Goal: Task Accomplishment & Management: Complete application form

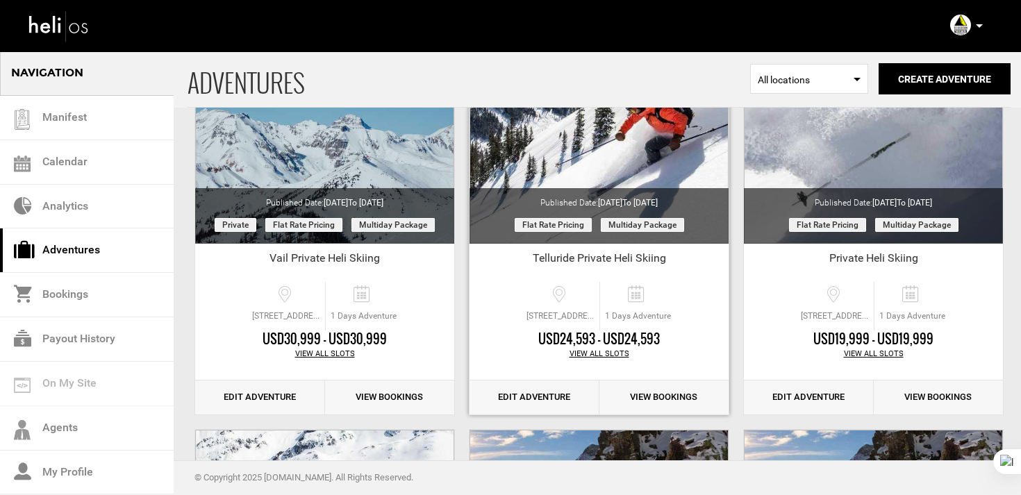
scroll to position [183, 0]
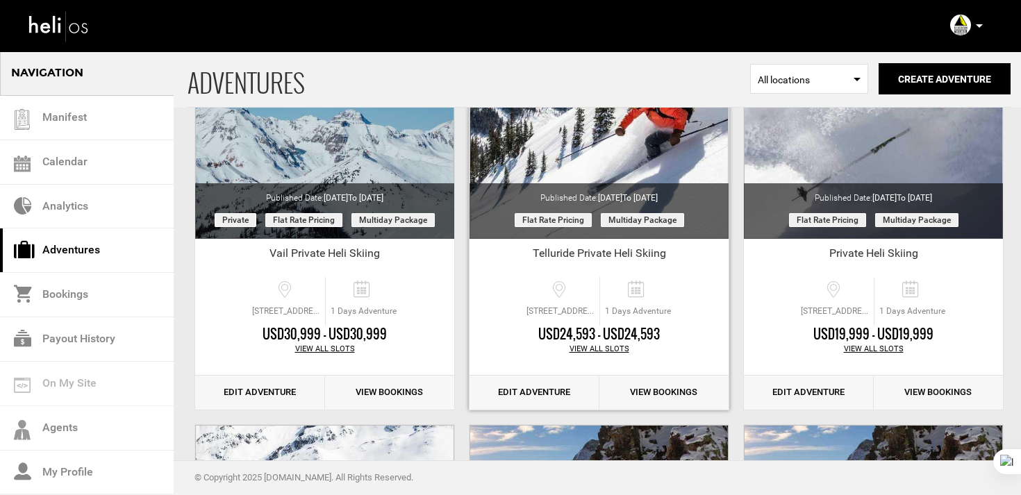
click at [543, 397] on link "Edit Adventure" at bounding box center [535, 393] width 130 height 34
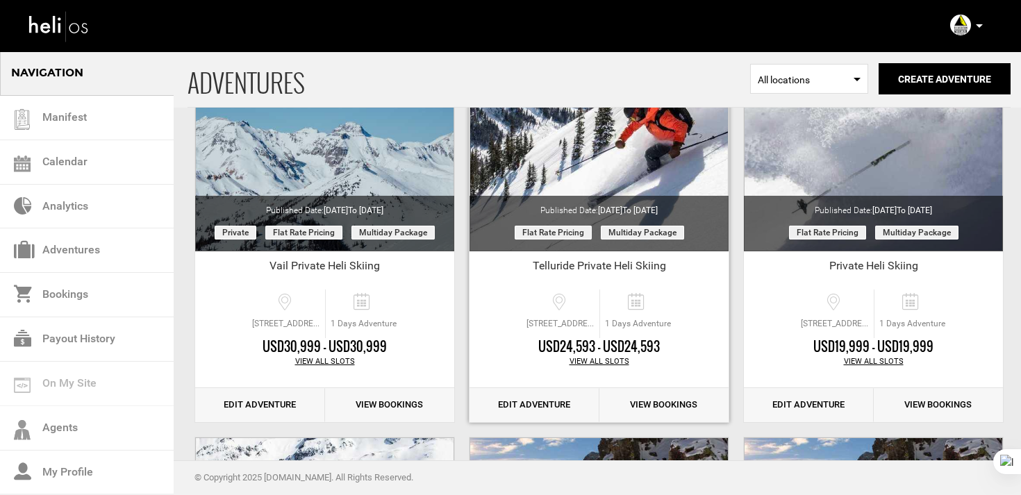
scroll to position [171, 0]
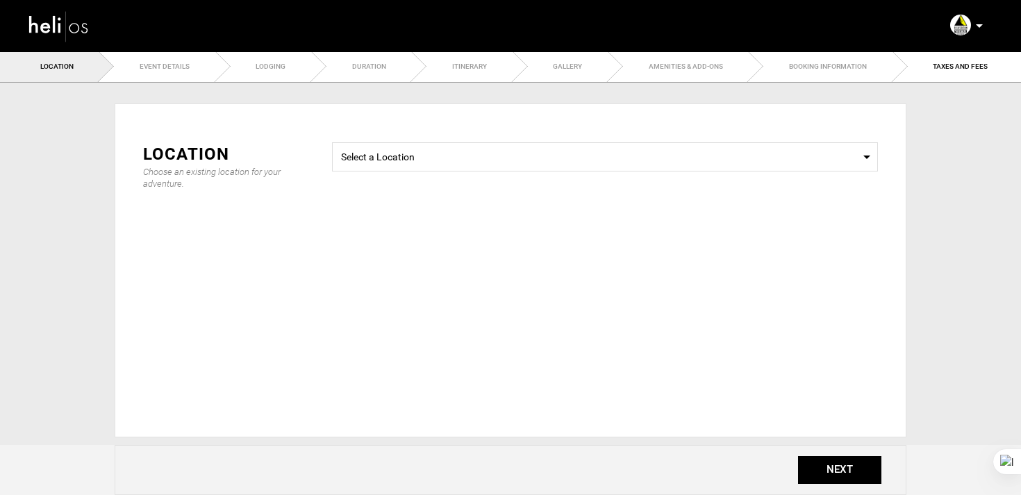
type input "Telluride Private Heli Skiing"
checkbox input "true"
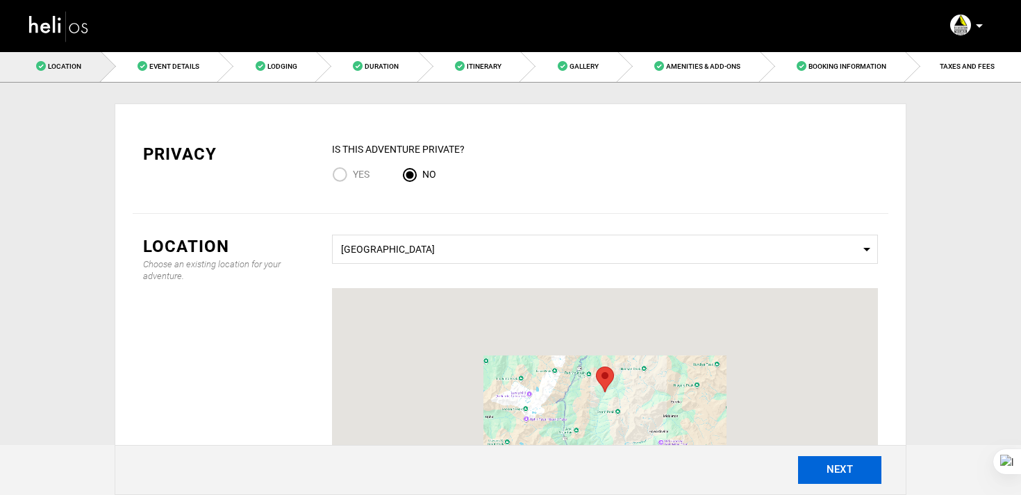
click at [841, 479] on button "NEXT" at bounding box center [839, 471] width 83 height 28
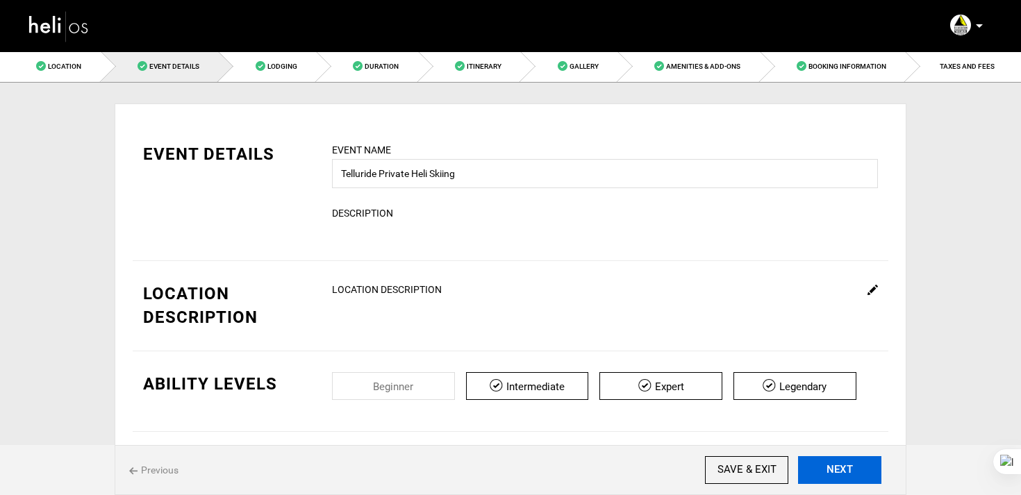
click at [841, 479] on button "NEXT" at bounding box center [839, 471] width 83 height 28
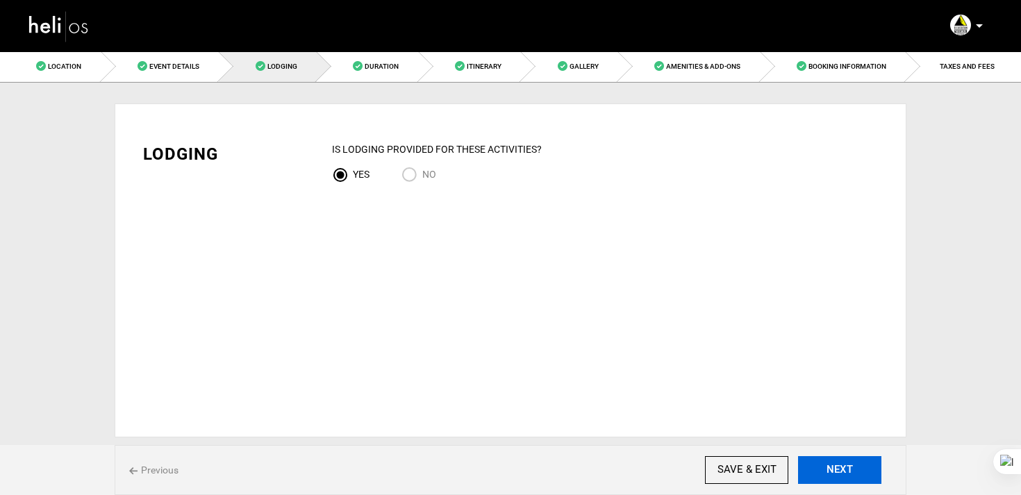
click at [841, 479] on button "NEXT" at bounding box center [839, 471] width 83 height 28
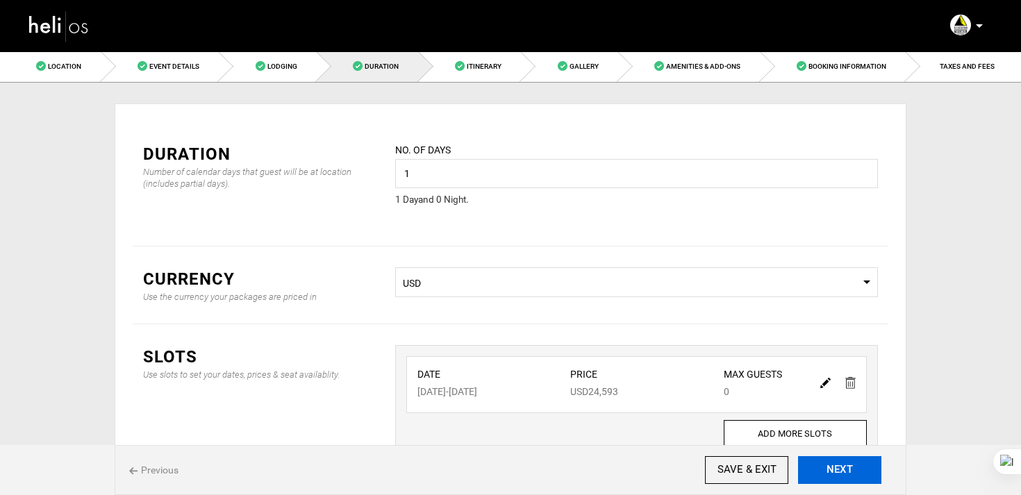
click at [841, 479] on button "NEXT" at bounding box center [839, 471] width 83 height 28
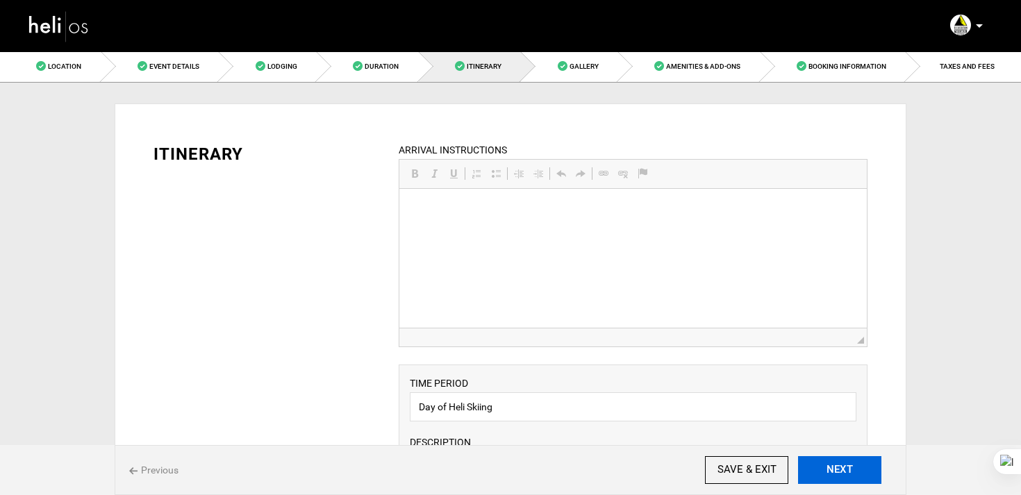
click at [841, 479] on button "NEXT" at bounding box center [839, 471] width 83 height 28
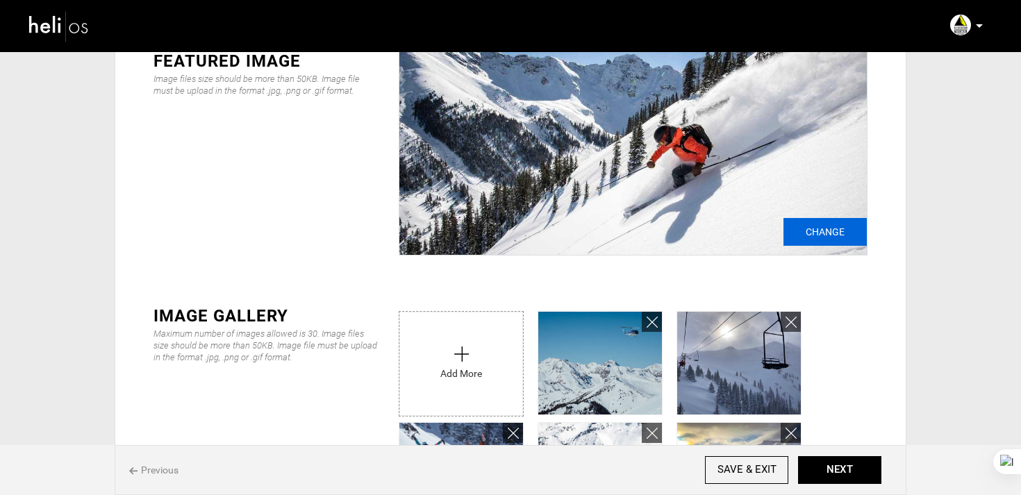
click at [822, 227] on input "Change" at bounding box center [825, 232] width 83 height 28
type input "C:\fakepath\24_02_06_SIlverton_FirstDescents_MikeArzt_2464.jpg"
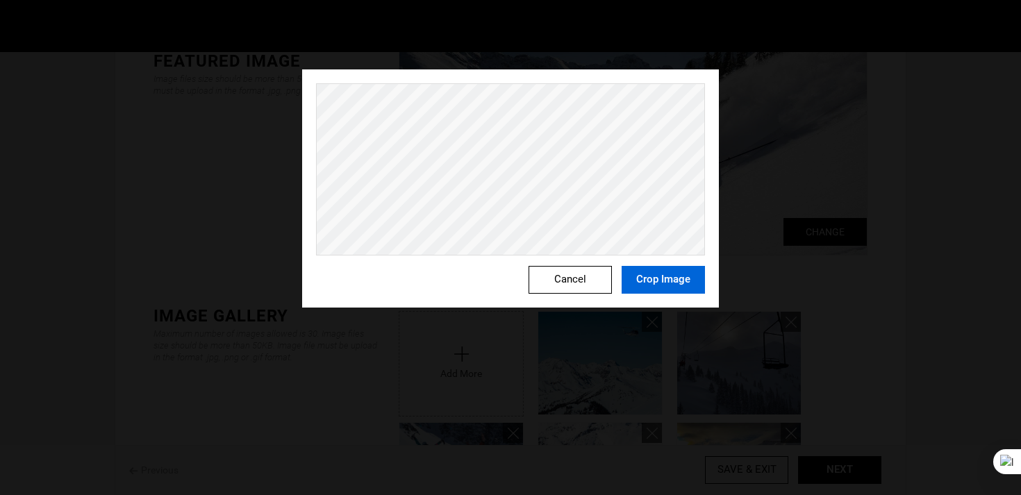
click at [651, 282] on button "Crop Image" at bounding box center [663, 280] width 83 height 28
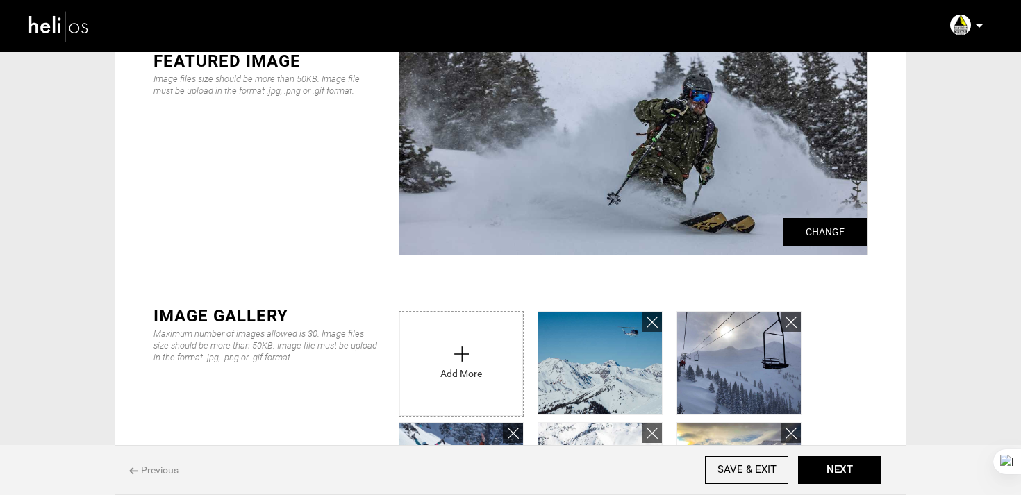
scroll to position [115, 0]
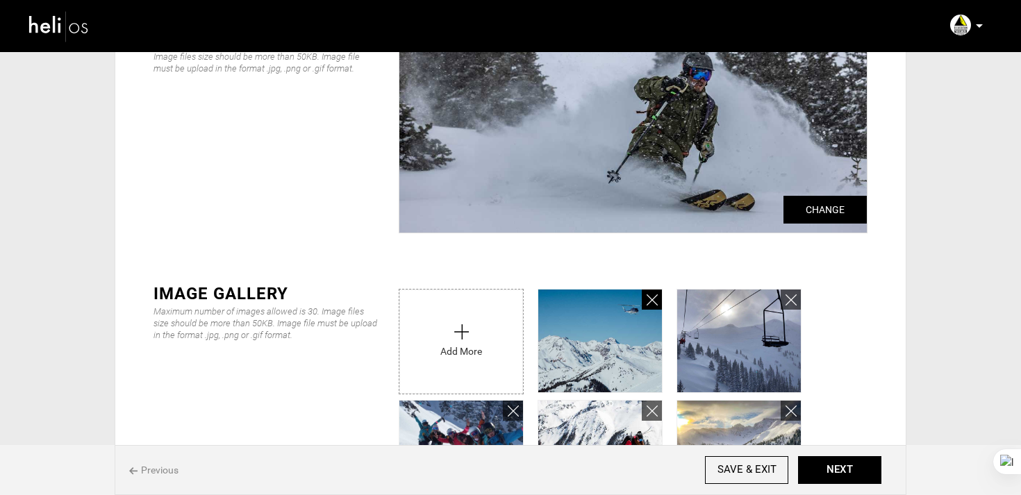
click at [649, 304] on icon at bounding box center [652, 301] width 11 height 16
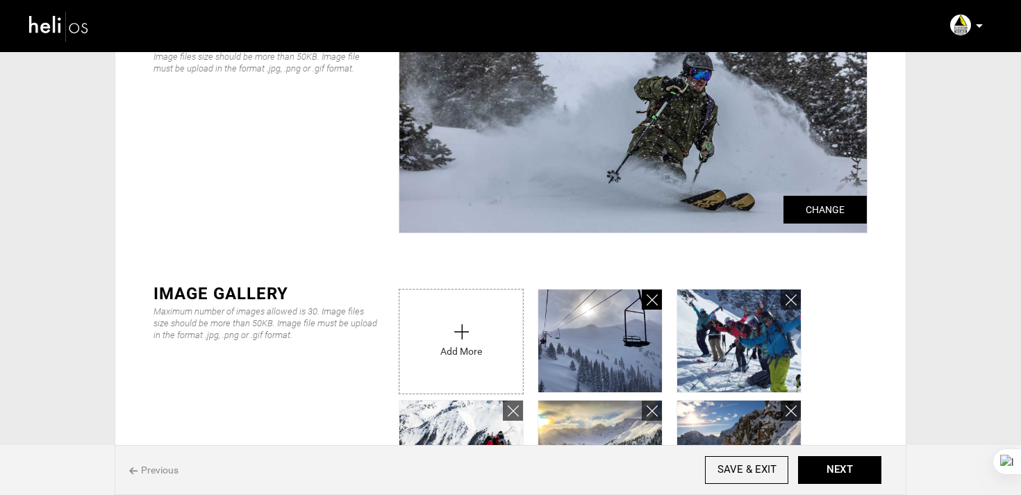
click at [649, 304] on icon at bounding box center [652, 301] width 11 height 16
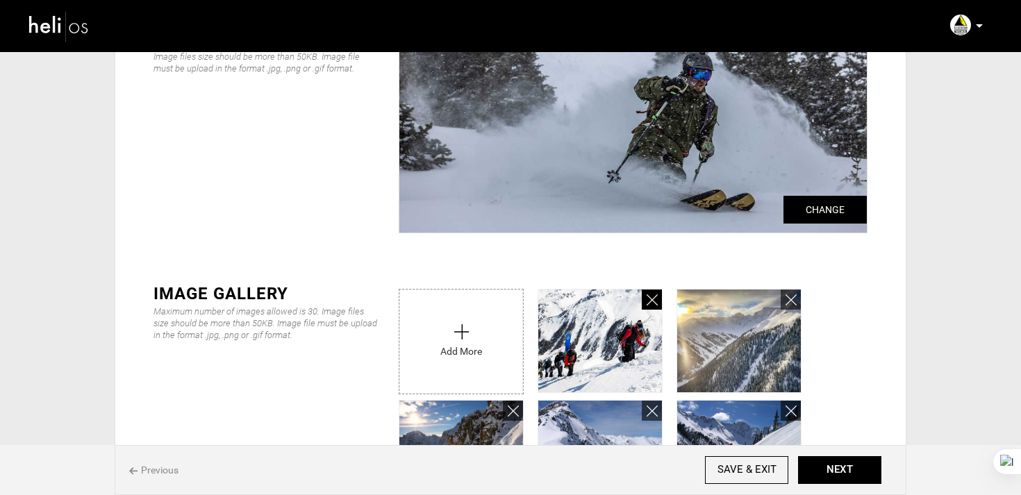
click at [649, 304] on icon at bounding box center [652, 301] width 11 height 16
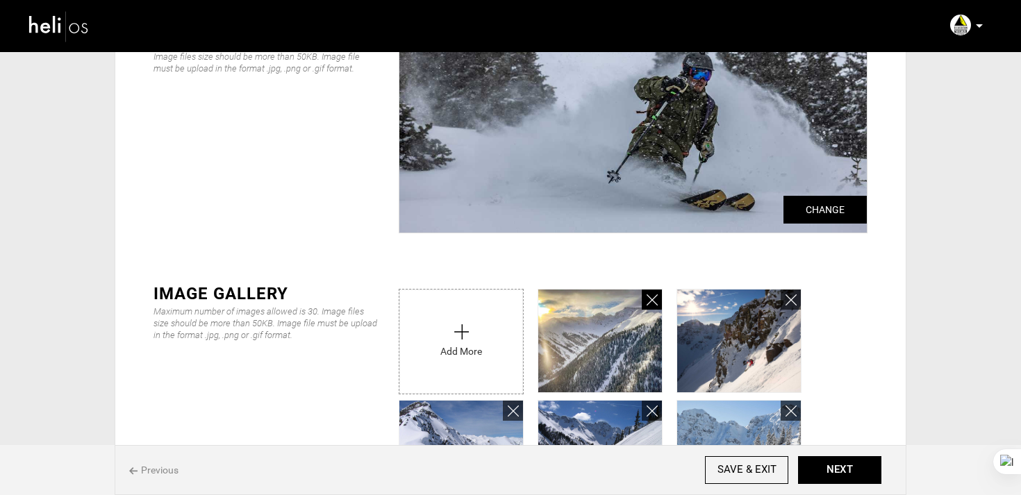
click at [649, 304] on icon at bounding box center [652, 301] width 11 height 16
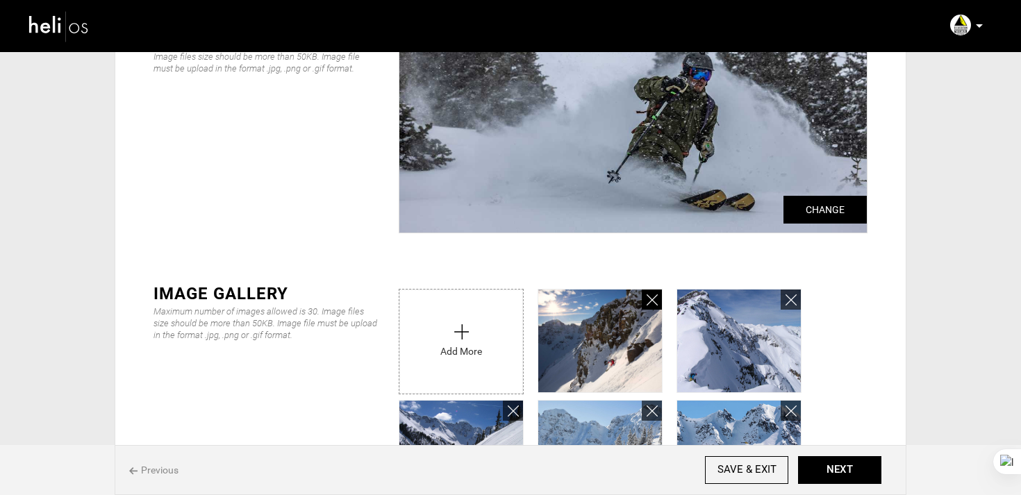
click at [649, 304] on icon at bounding box center [652, 301] width 11 height 16
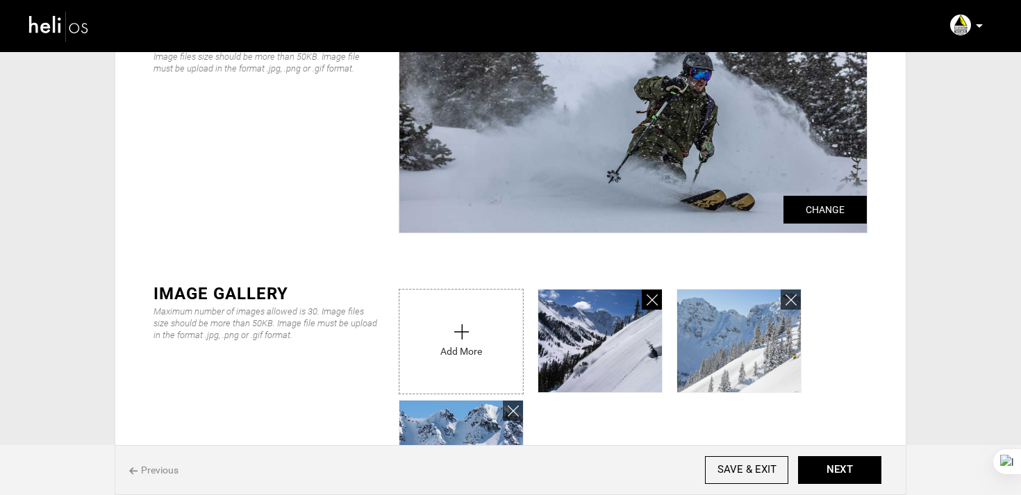
click at [649, 304] on icon at bounding box center [652, 301] width 11 height 16
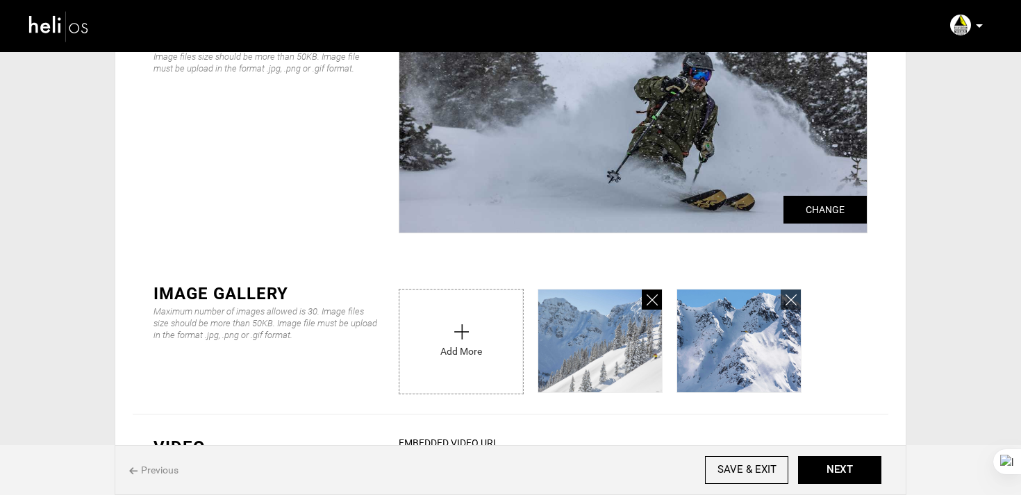
click at [649, 304] on icon at bounding box center [652, 301] width 11 height 16
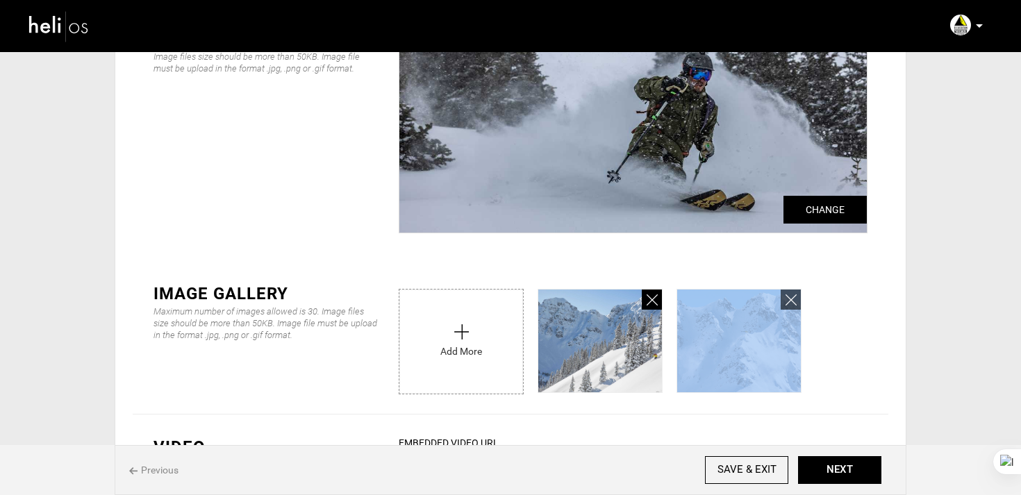
click at [649, 304] on icon at bounding box center [652, 301] width 11 height 16
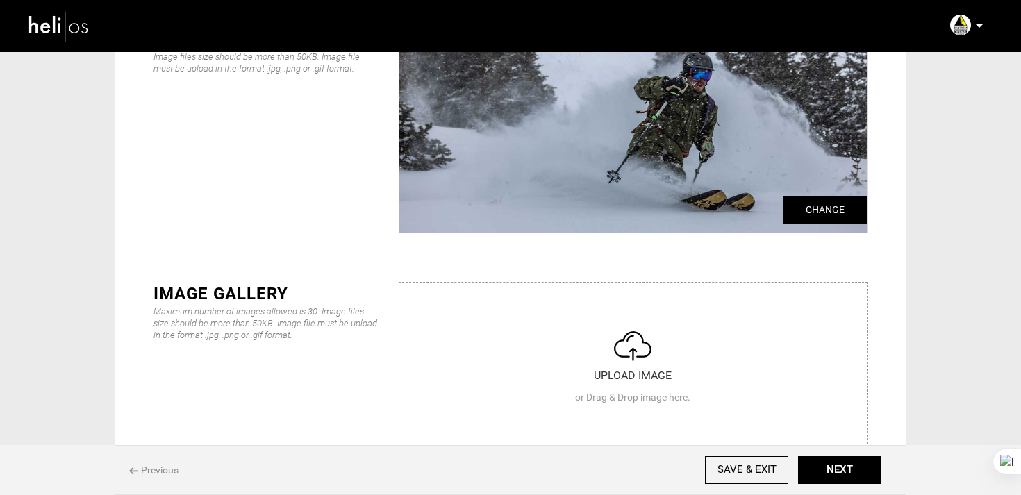
click at [649, 304] on input "file" at bounding box center [634, 366] width 468 height 167
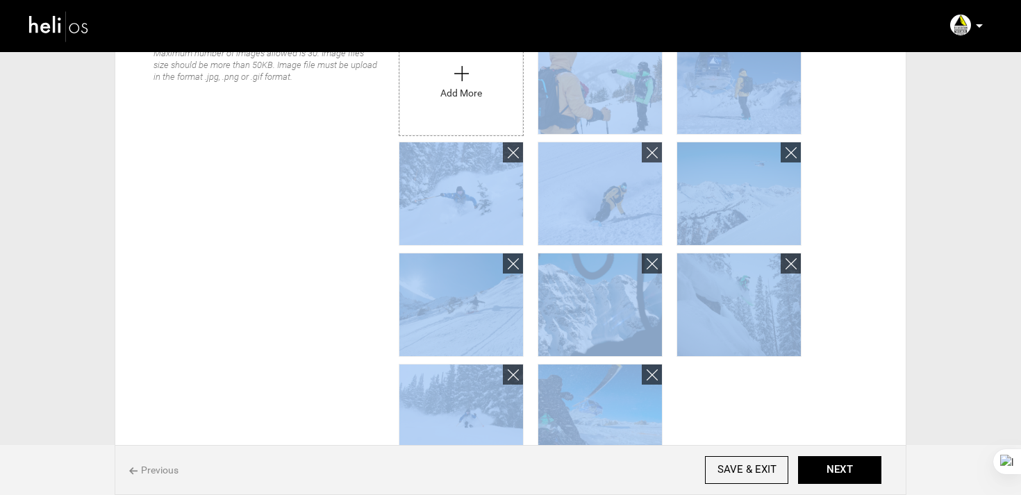
scroll to position [655, 0]
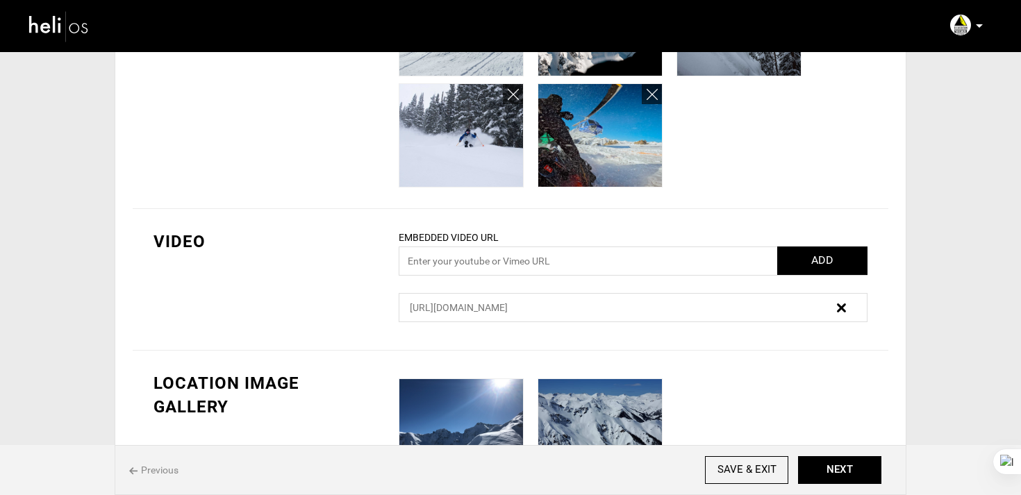
click at [752, 224] on div "VIDEO Embedded Video URL ADD Please enter a valid url.(Ex:-http/https://www.you…" at bounding box center [511, 280] width 756 height 142
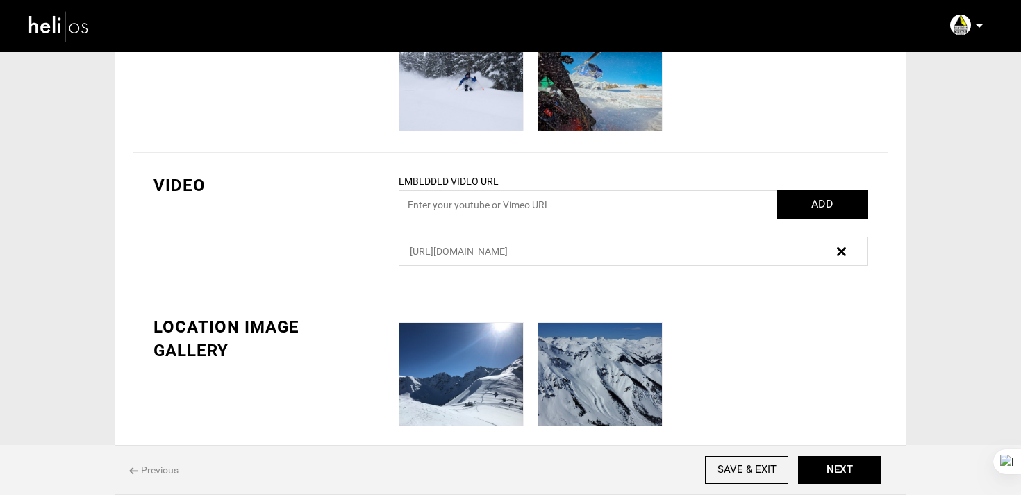
scroll to position [713, 0]
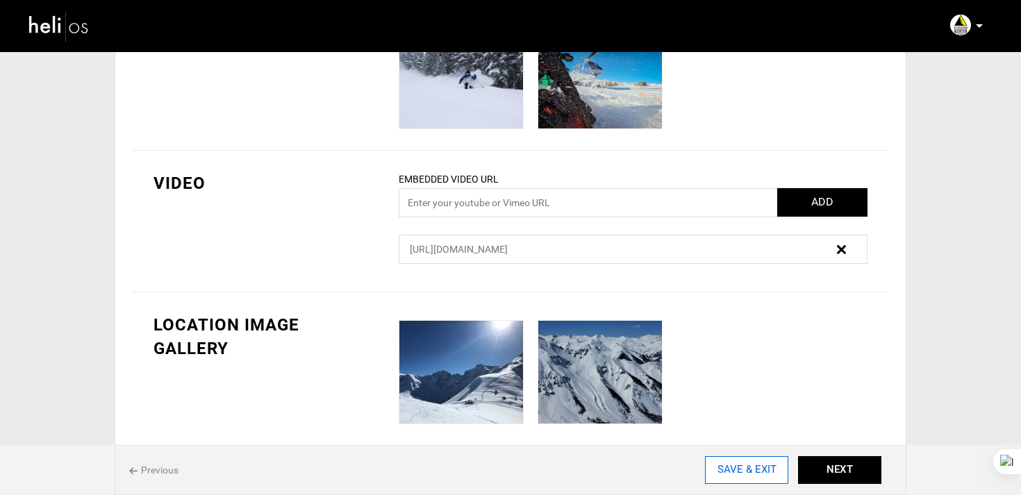
click at [755, 474] on input "SAVE & EXIT" at bounding box center [746, 471] width 83 height 28
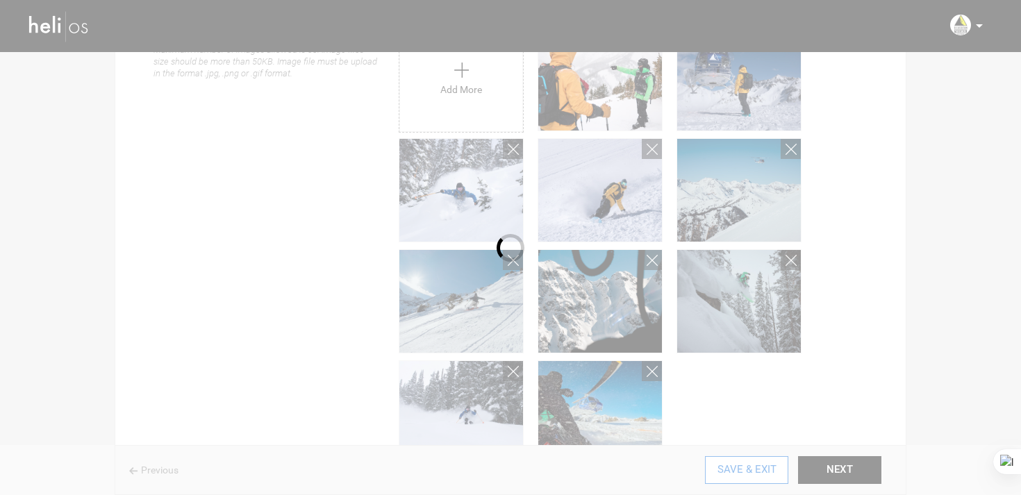
scroll to position [0, 0]
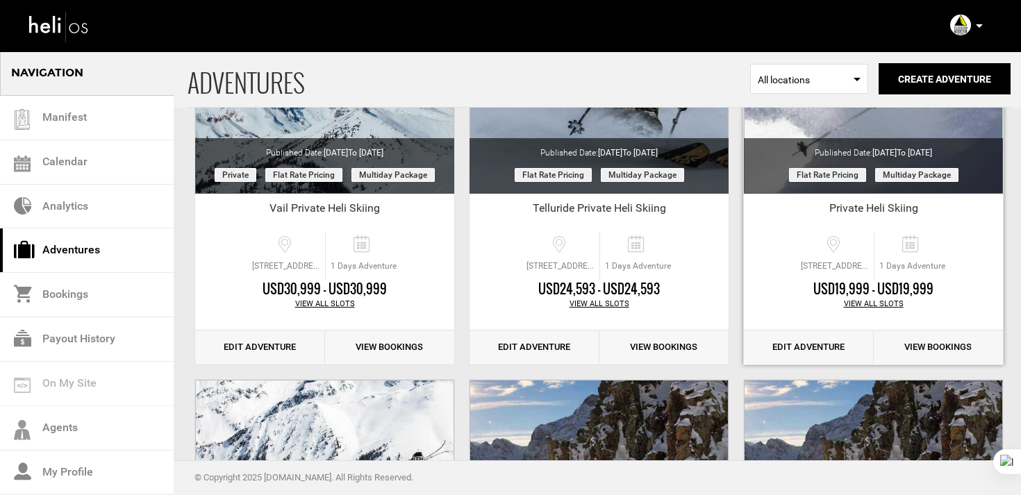
scroll to position [236, 0]
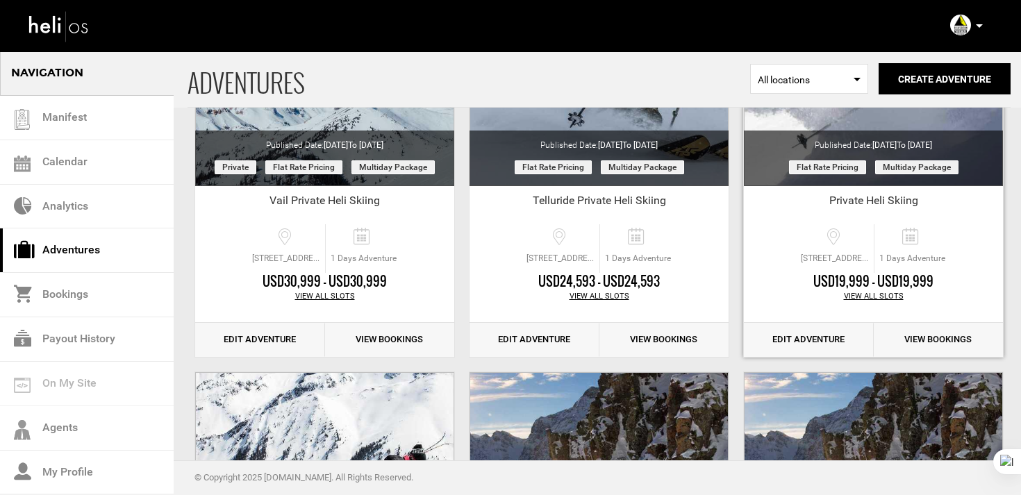
click at [828, 345] on link "Edit Adventure" at bounding box center [809, 340] width 130 height 34
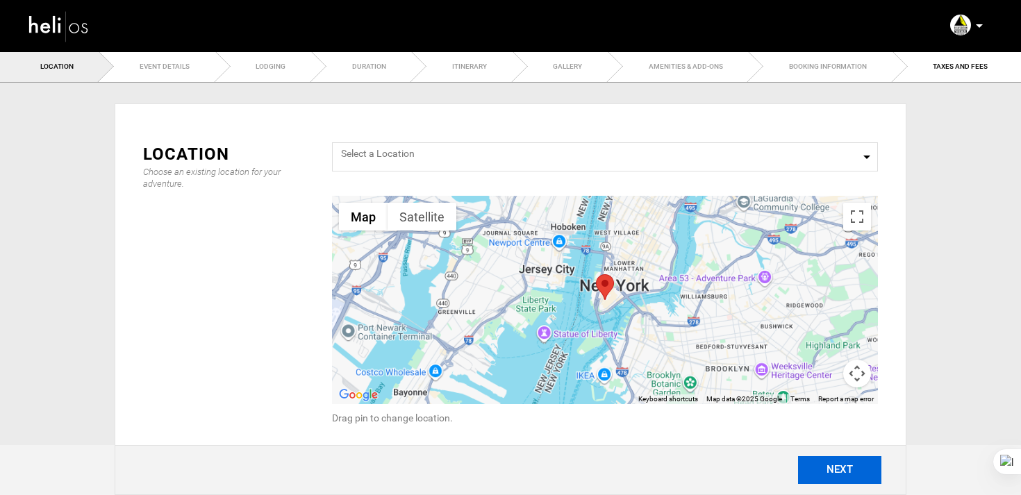
click at [855, 463] on button "NEXT" at bounding box center [839, 471] width 83 height 28
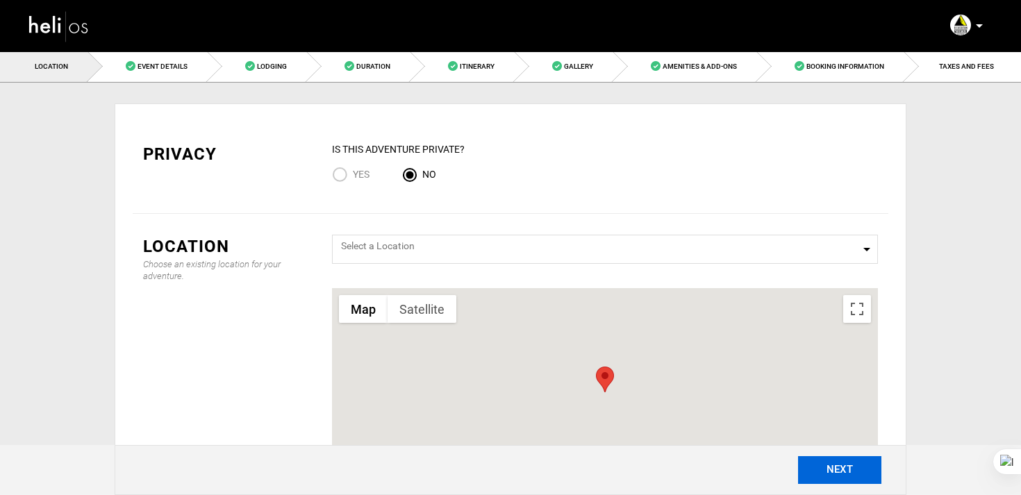
click at [855, 463] on button "NEXT" at bounding box center [839, 471] width 83 height 28
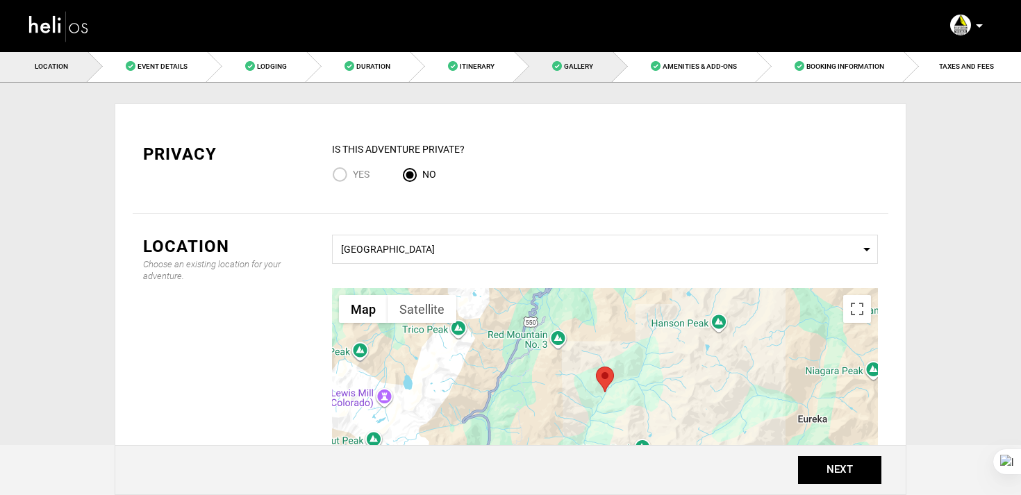
click at [577, 60] on link "Gallery" at bounding box center [564, 66] width 99 height 31
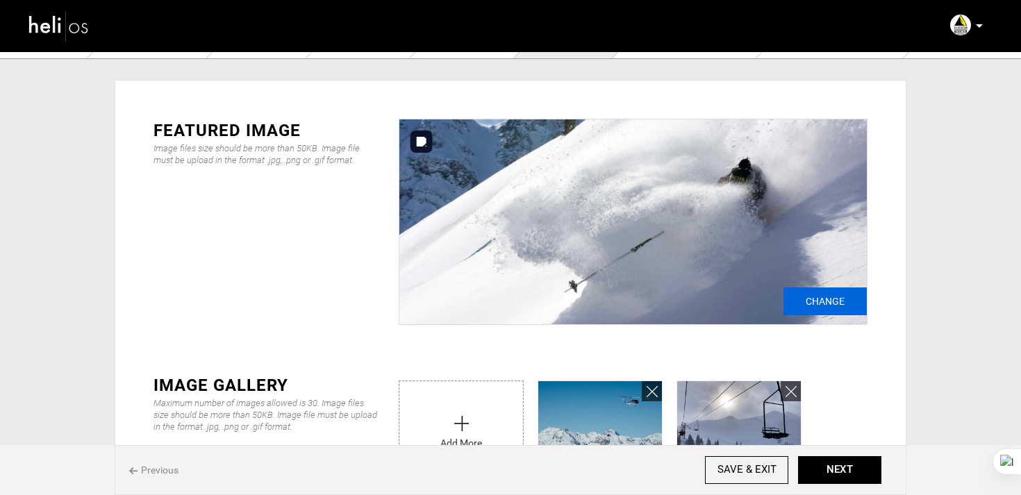
click at [815, 306] on input "Change" at bounding box center [825, 302] width 83 height 28
click at [482, 404] on input "file" at bounding box center [462, 429] width 124 height 97
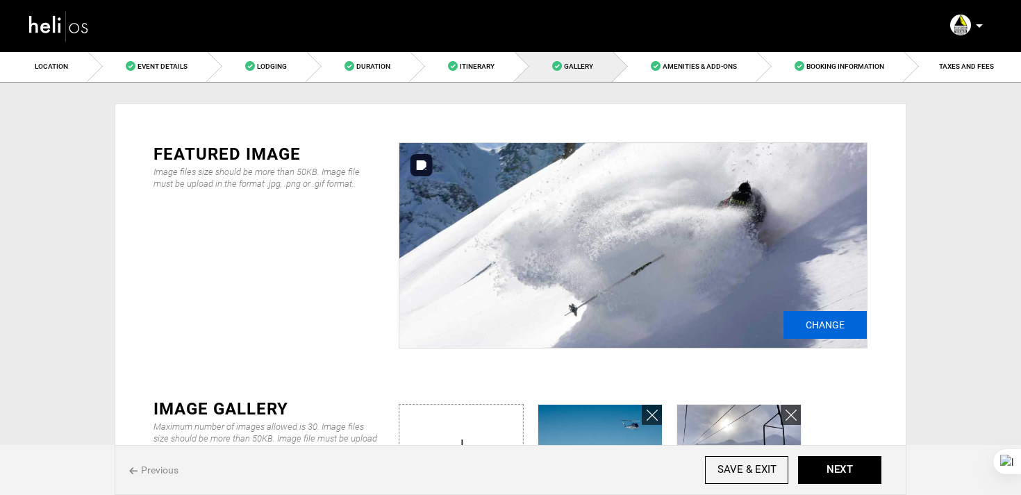
click at [809, 321] on input "Change" at bounding box center [825, 325] width 83 height 28
type input "C:\fakepath\DSC05048.jpg"
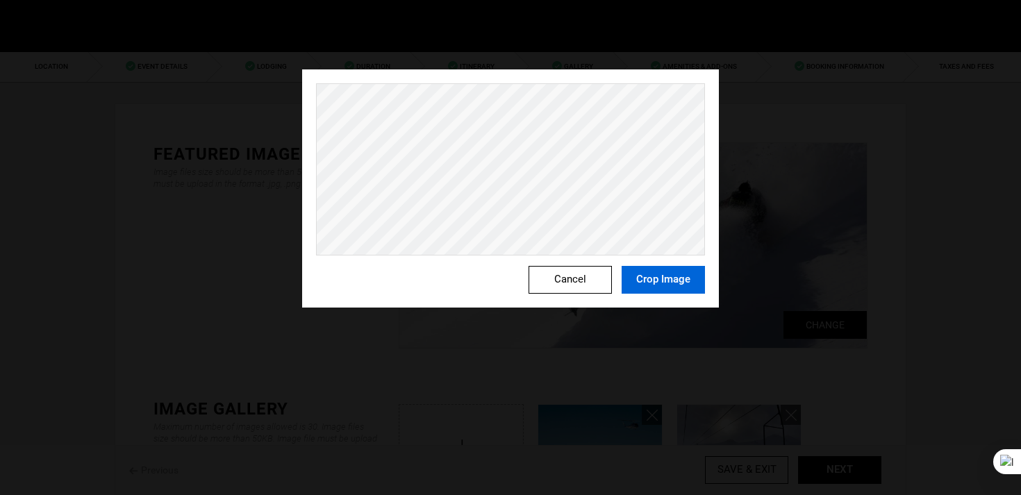
click at [652, 280] on button "Crop Image" at bounding box center [663, 280] width 83 height 28
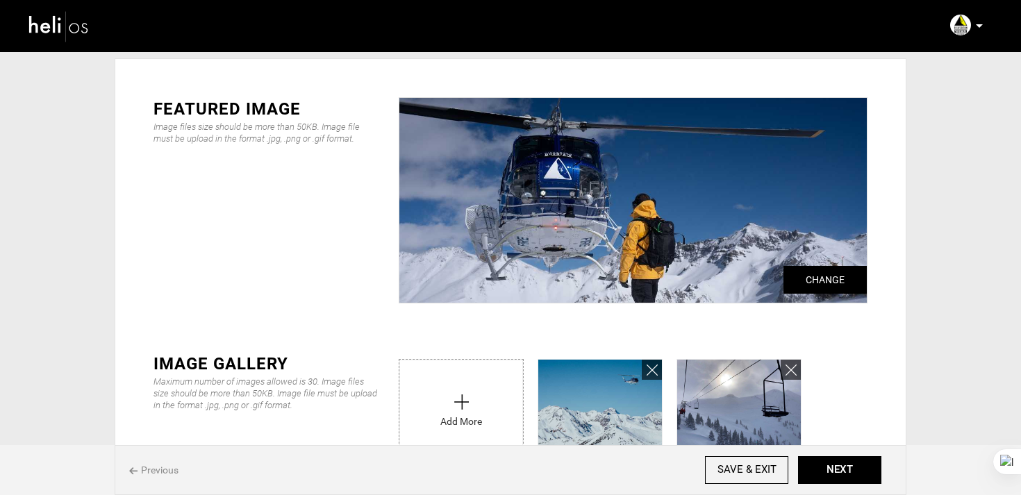
scroll to position [54, 0]
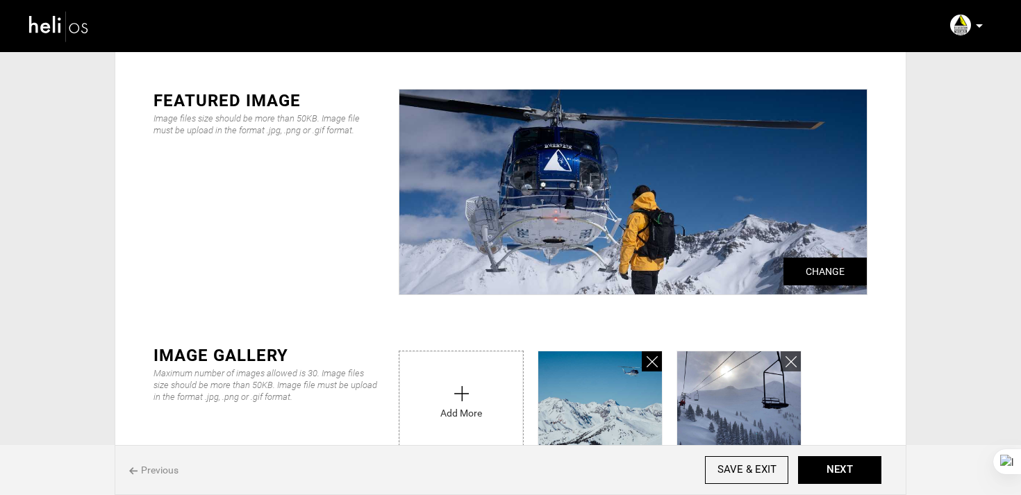
click at [647, 361] on icon at bounding box center [652, 362] width 11 height 16
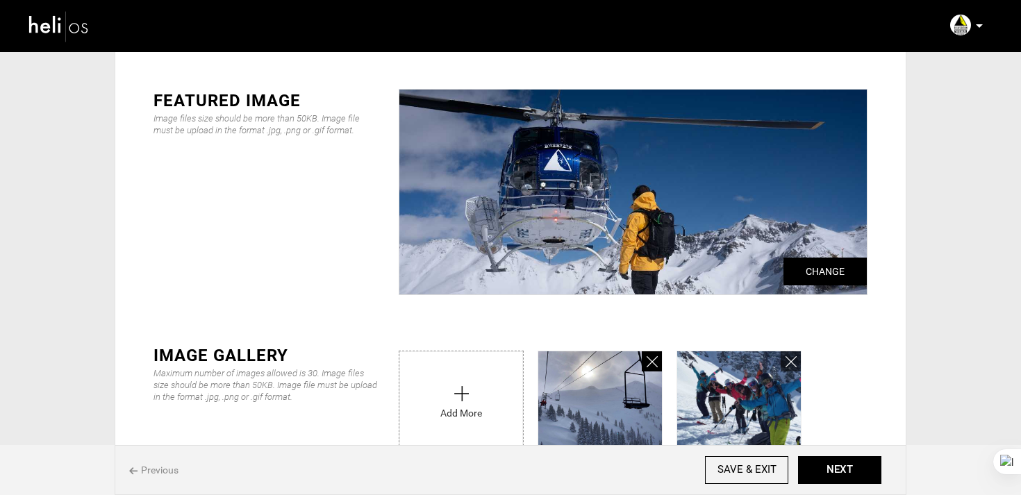
click at [647, 361] on icon at bounding box center [652, 362] width 11 height 16
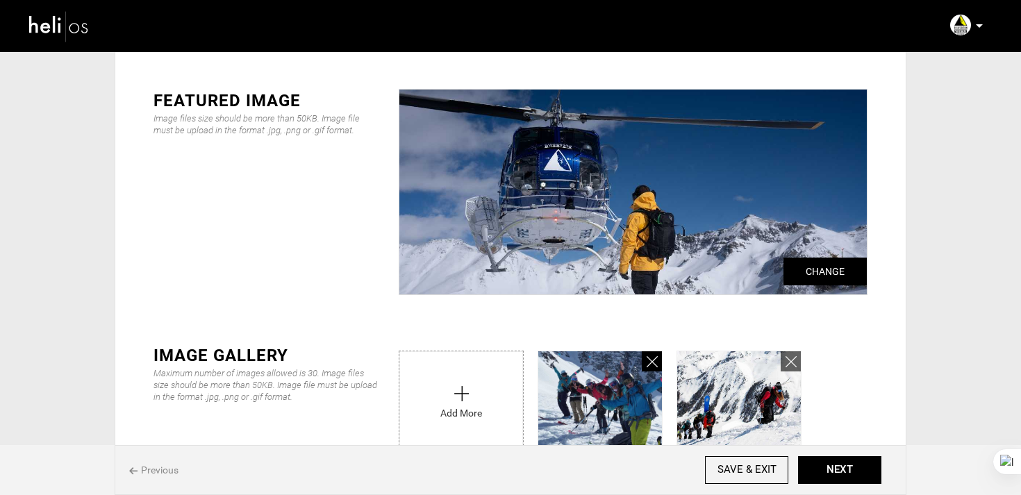
click at [647, 361] on icon at bounding box center [652, 362] width 11 height 16
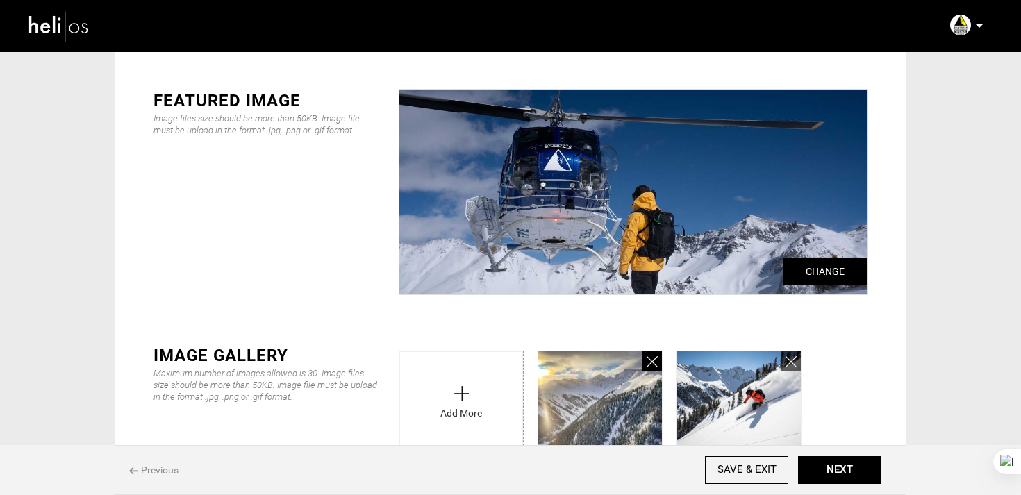
click at [647, 361] on icon at bounding box center [652, 362] width 11 height 16
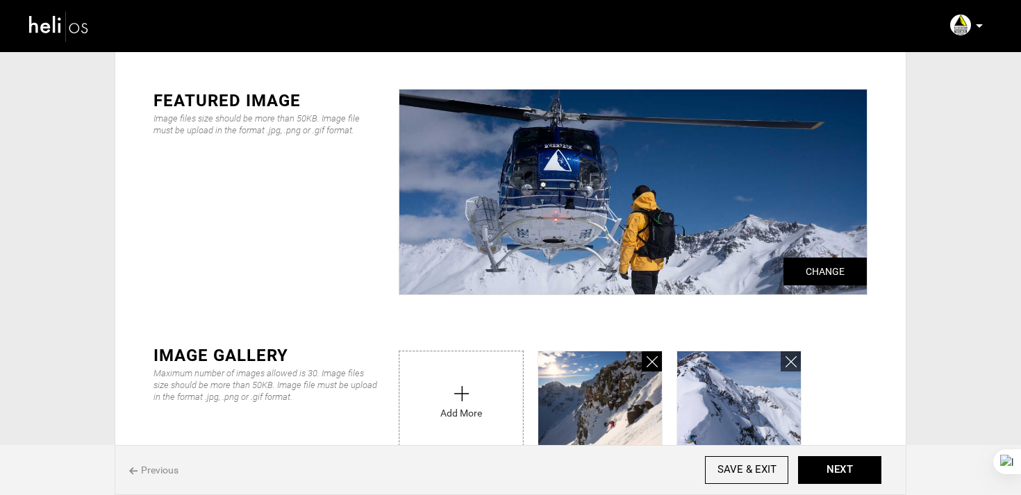
click at [647, 361] on icon at bounding box center [652, 362] width 11 height 16
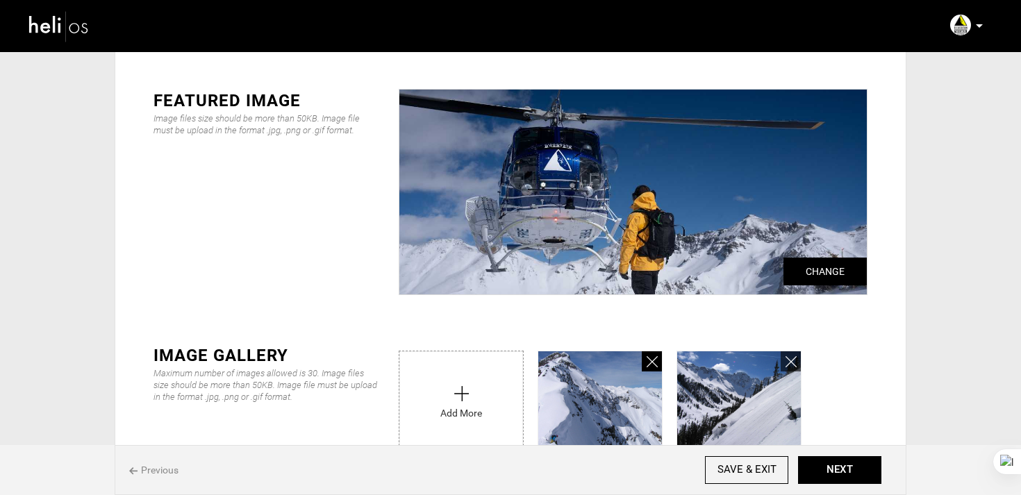
click at [647, 361] on icon at bounding box center [652, 362] width 11 height 16
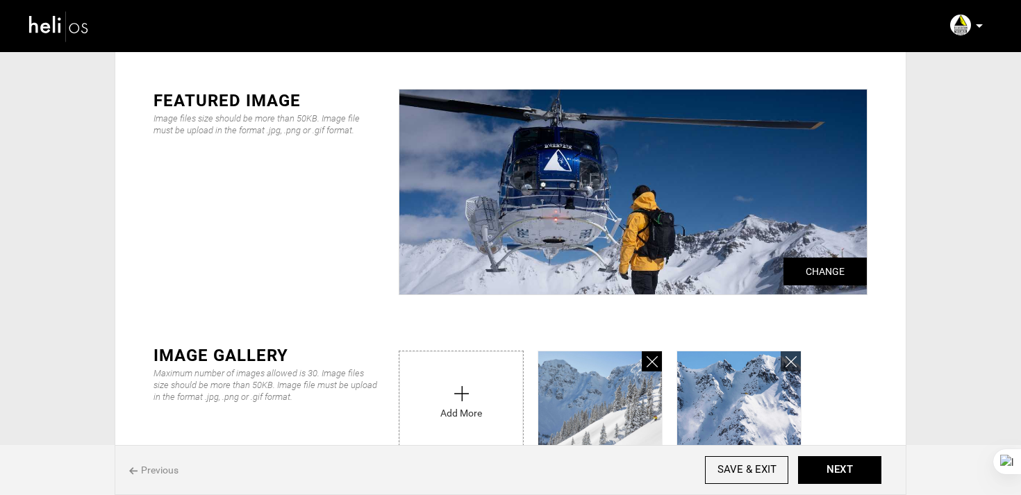
click at [647, 361] on icon at bounding box center [652, 362] width 11 height 16
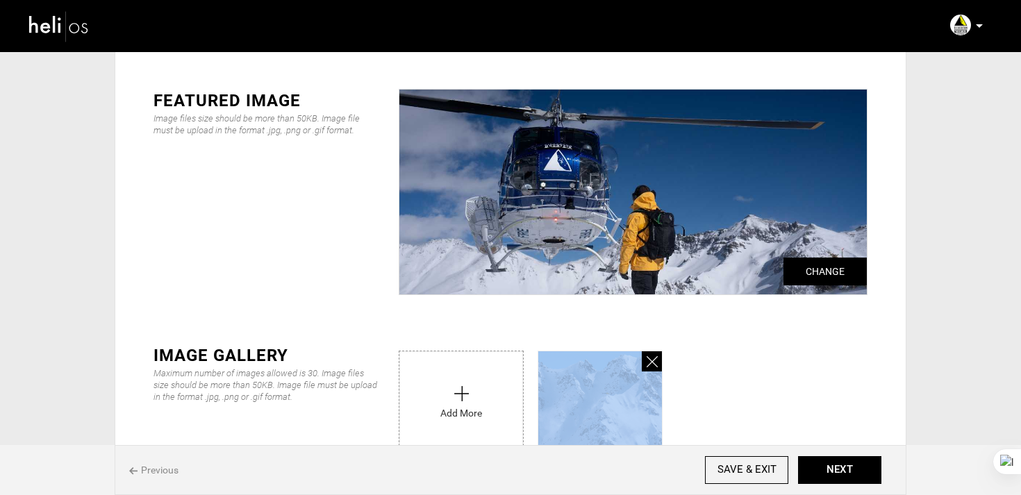
click at [647, 361] on icon at bounding box center [652, 362] width 11 height 16
click at [0, 0] on input "file" at bounding box center [0, 0] width 0 height 0
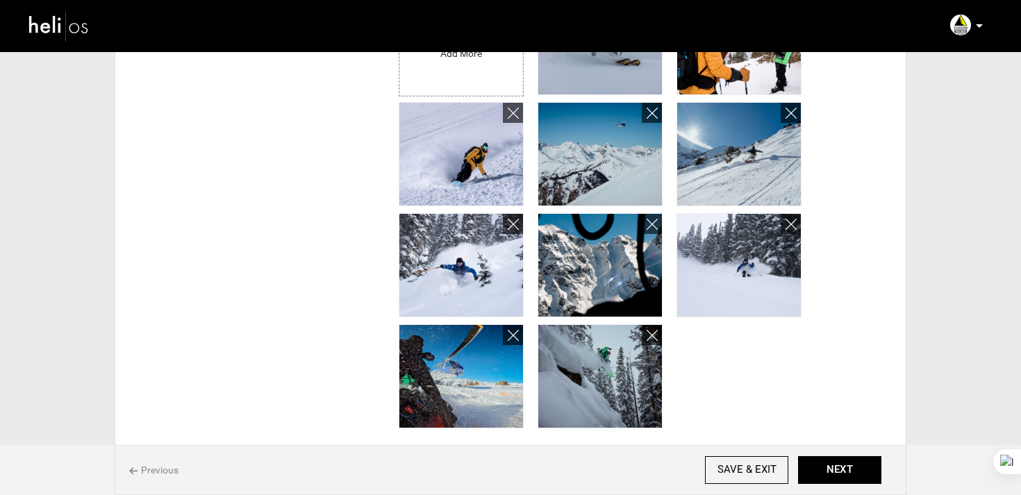
scroll to position [158, 0]
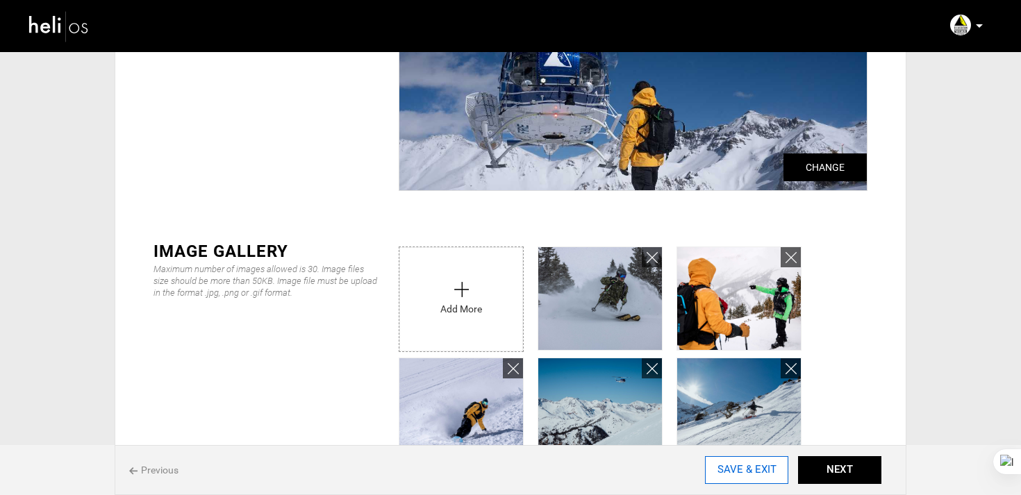
click at [780, 474] on input "SAVE & EXIT" at bounding box center [746, 471] width 83 height 28
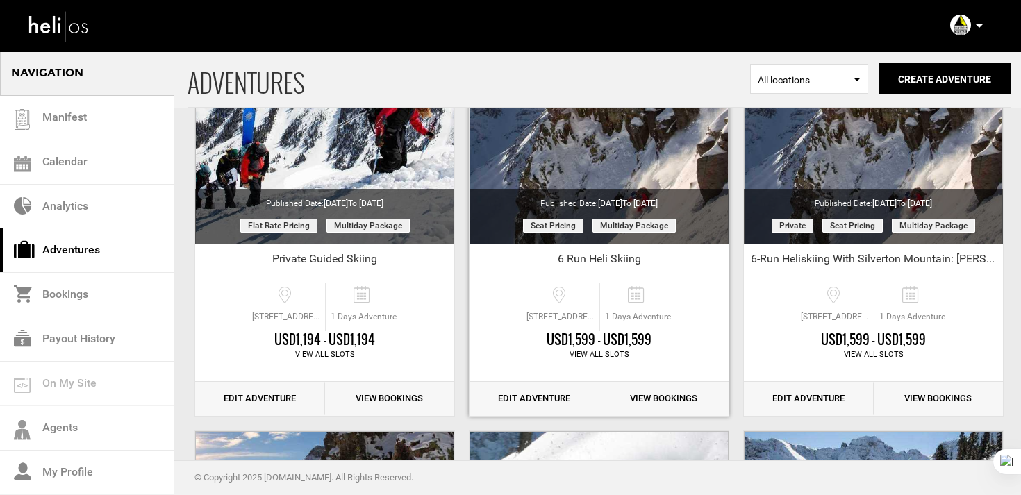
scroll to position [608, 0]
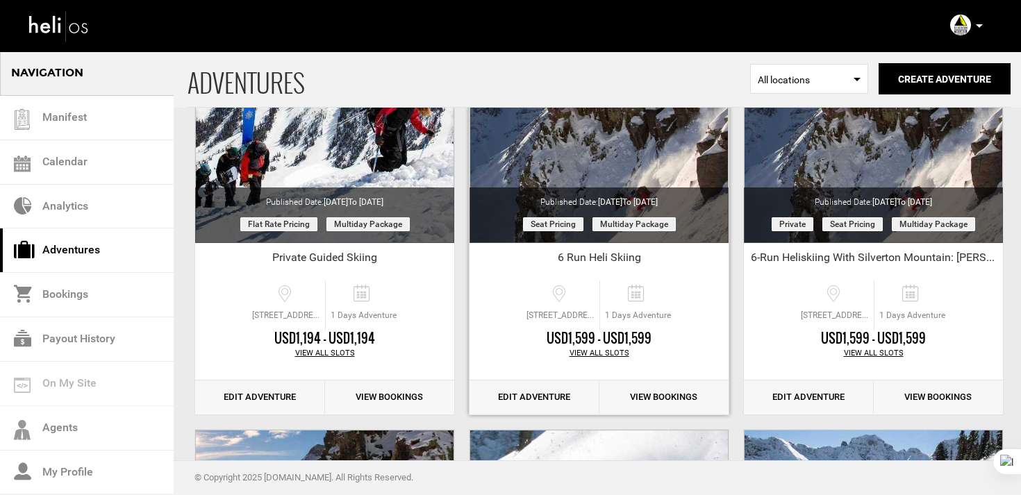
click at [527, 404] on link "Edit Adventure" at bounding box center [535, 398] width 130 height 34
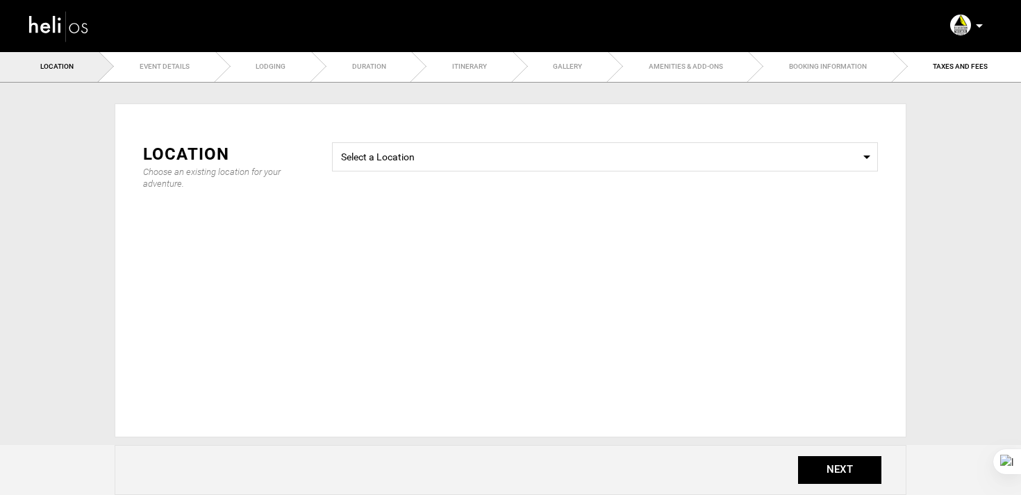
type input "6 Run Heli Skiing"
click at [832, 467] on button "NEXT" at bounding box center [839, 471] width 83 height 28
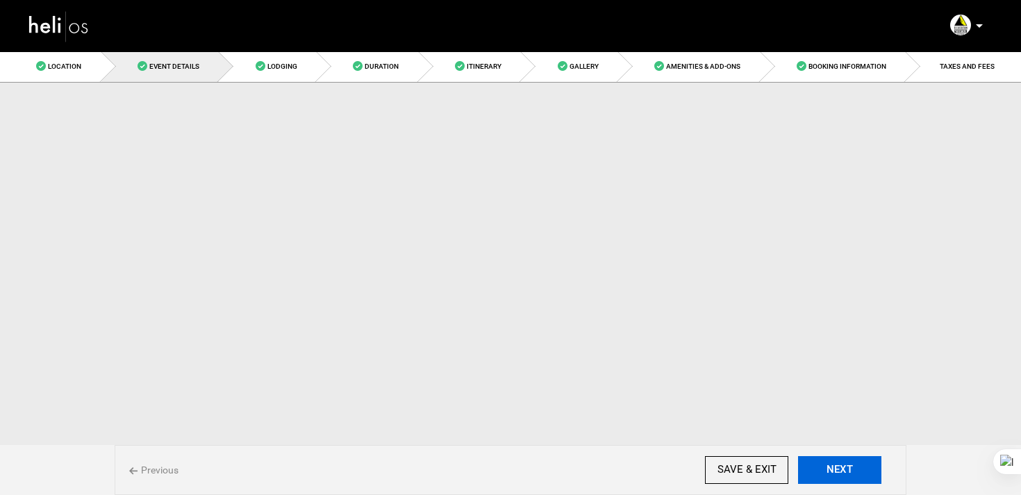
click at [832, 467] on button "NEXT" at bounding box center [839, 471] width 83 height 28
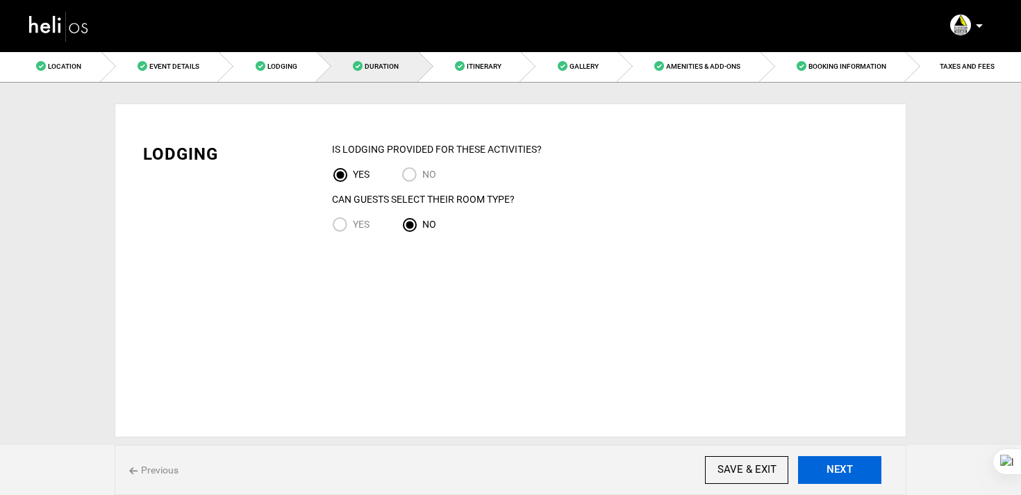
click at [832, 467] on button "NEXT" at bounding box center [839, 471] width 83 height 28
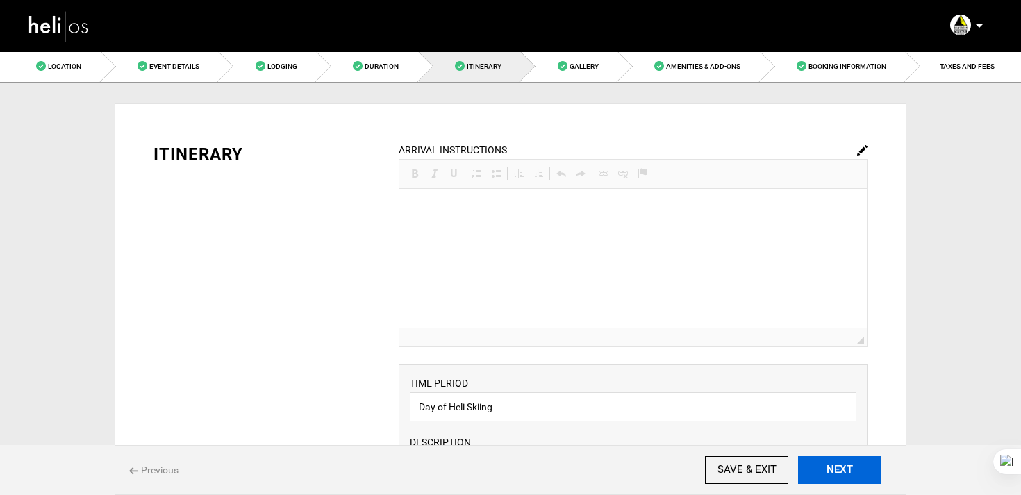
click at [832, 467] on button "NEXT" at bounding box center [839, 471] width 83 height 28
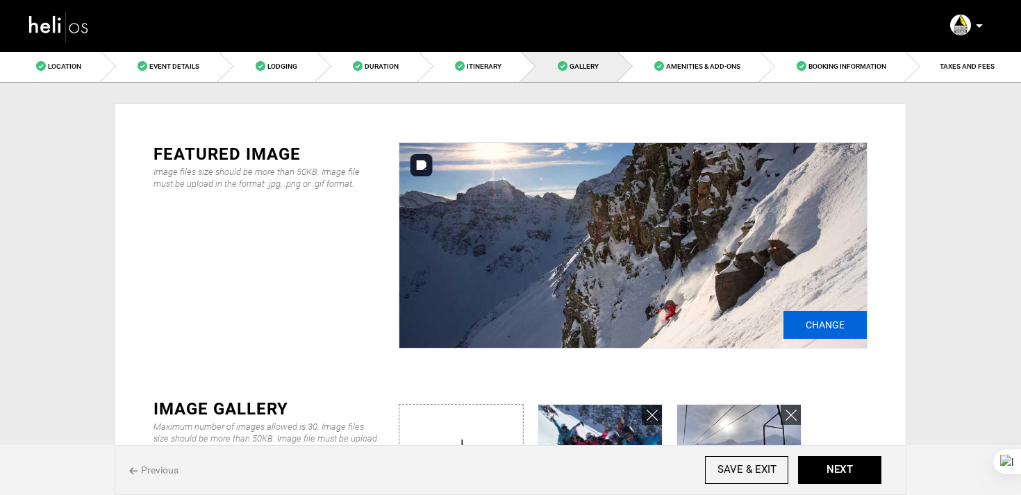
click at [836, 333] on input "Change" at bounding box center [825, 325] width 83 height 28
type input "C:\fakepath\heli- (1).jpg"
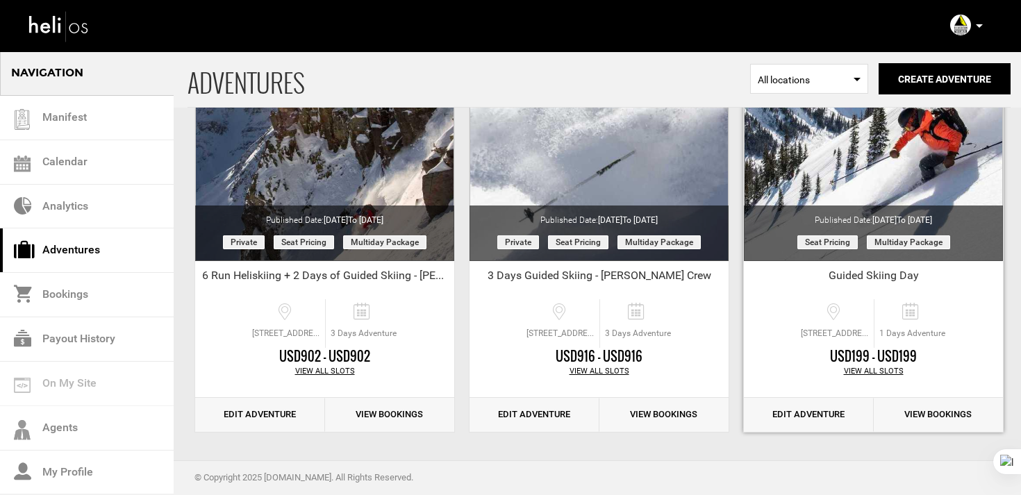
click at [819, 412] on link "Edit Adventure" at bounding box center [809, 415] width 130 height 34
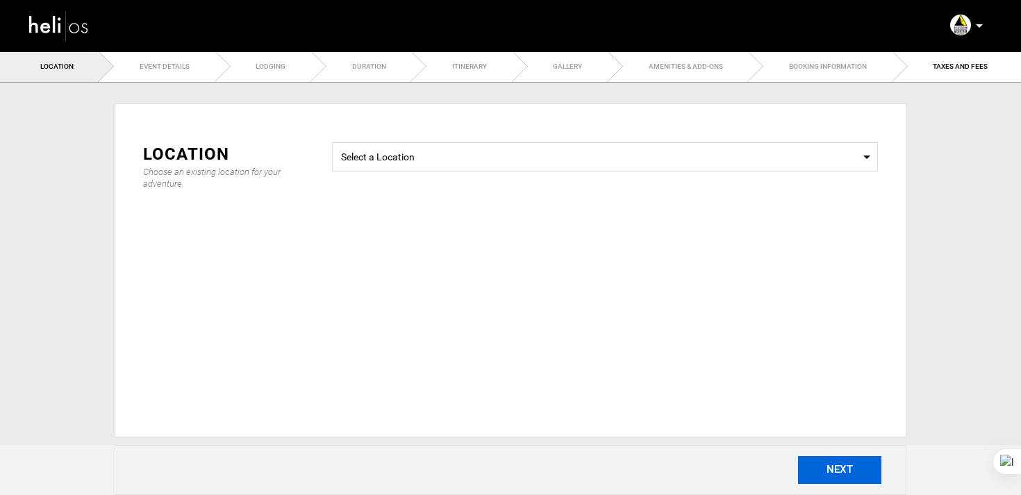
radio input "false"
radio input "true"
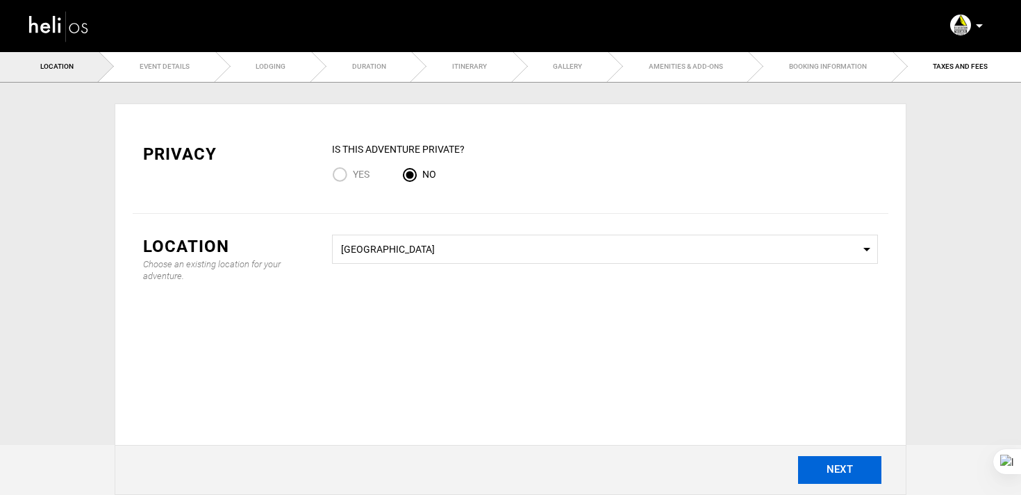
click at [829, 465] on button "NEXT" at bounding box center [839, 471] width 83 height 28
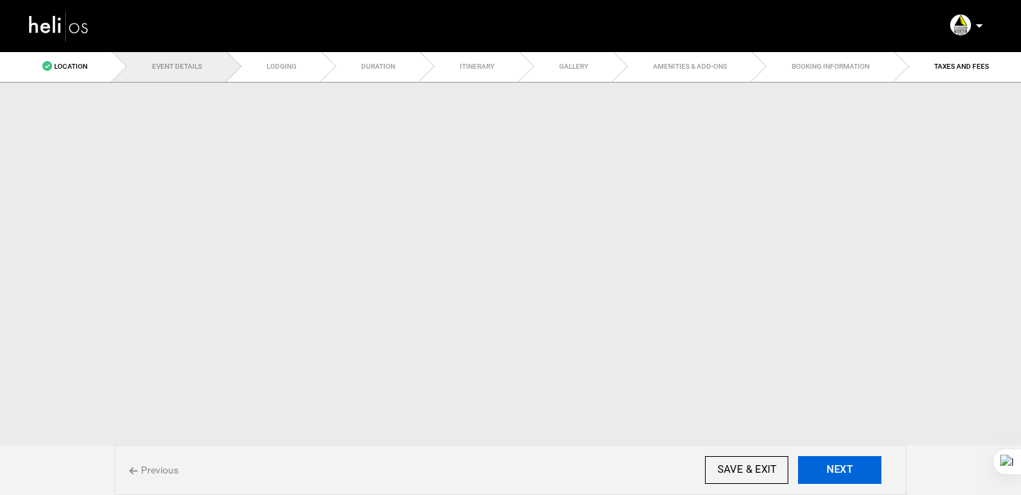
click at [834, 475] on button "NEXT" at bounding box center [839, 471] width 83 height 28
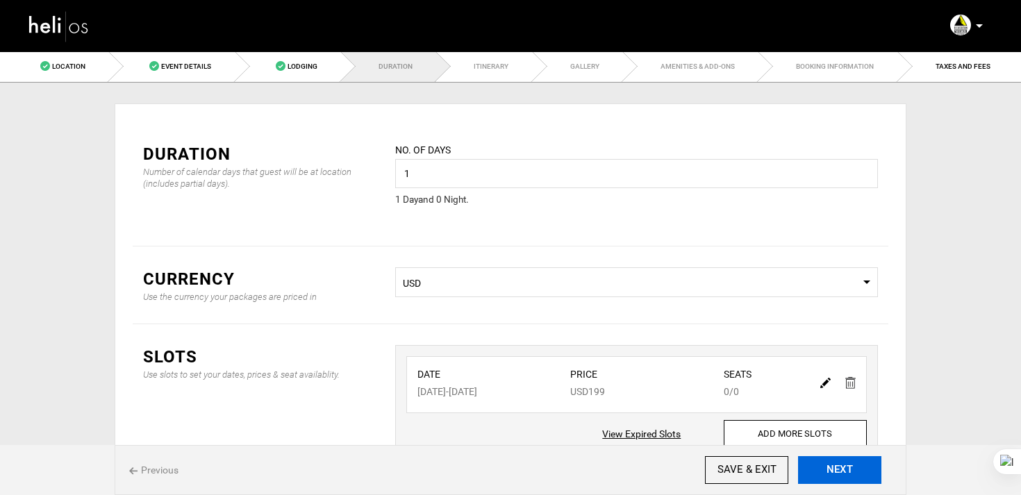
click at [834, 475] on button "NEXT" at bounding box center [839, 471] width 83 height 28
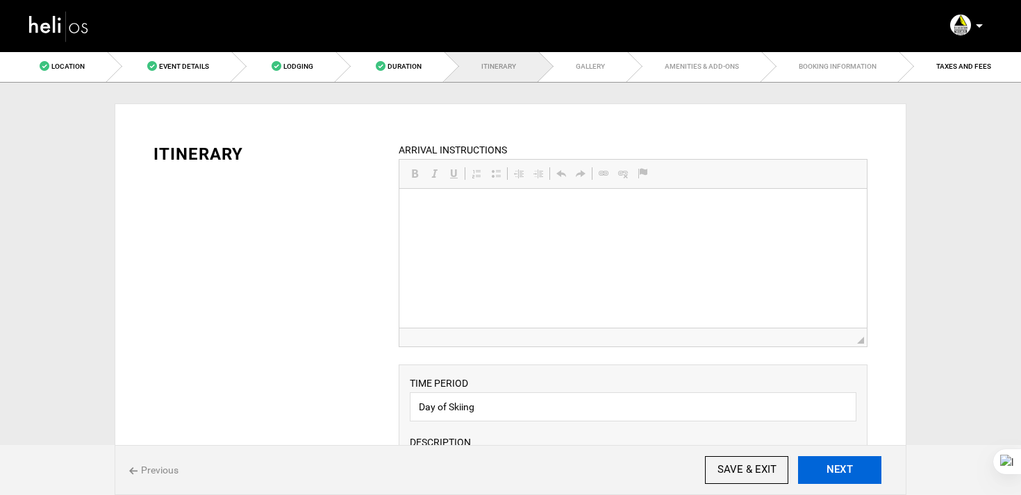
click at [834, 475] on button "NEXT" at bounding box center [839, 471] width 83 height 28
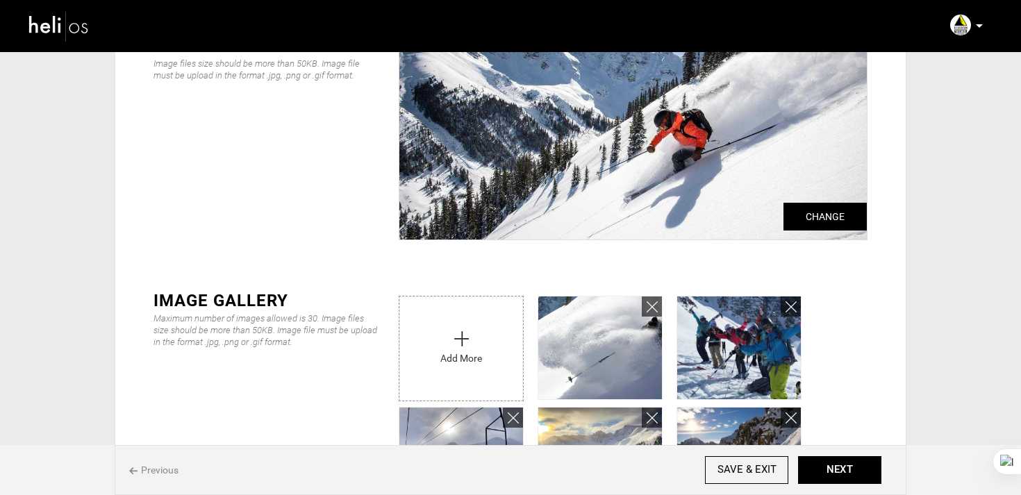
click at [813, 242] on div "UPLOAD IMAGE or Drag & Drop image here. Cancel Crop Image Change" at bounding box center [633, 140] width 490 height 213
click at [819, 227] on input "Change" at bounding box center [825, 217] width 83 height 28
type input "C:\fakepath\DSC05147.jpg"
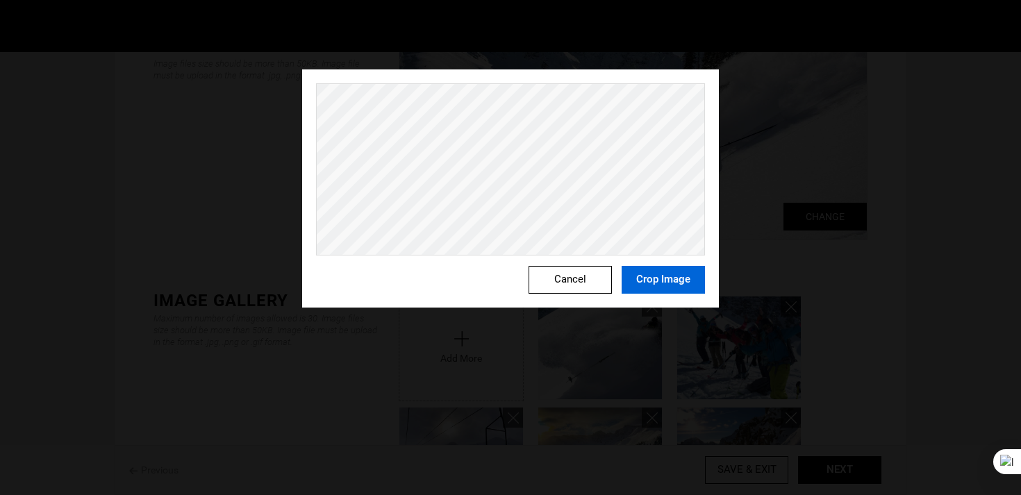
click at [662, 288] on button "Crop Image" at bounding box center [663, 280] width 83 height 28
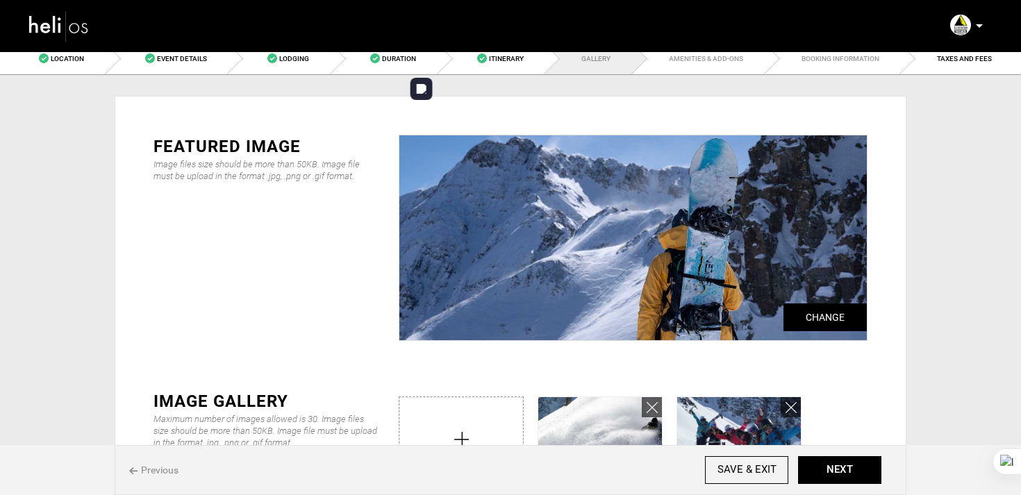
scroll to position [132, 0]
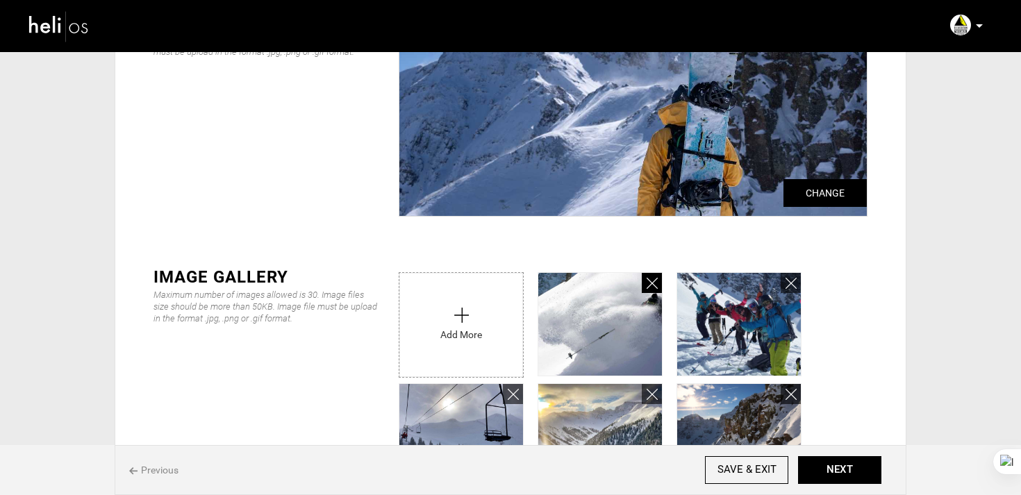
click at [648, 288] on icon at bounding box center [652, 284] width 11 height 16
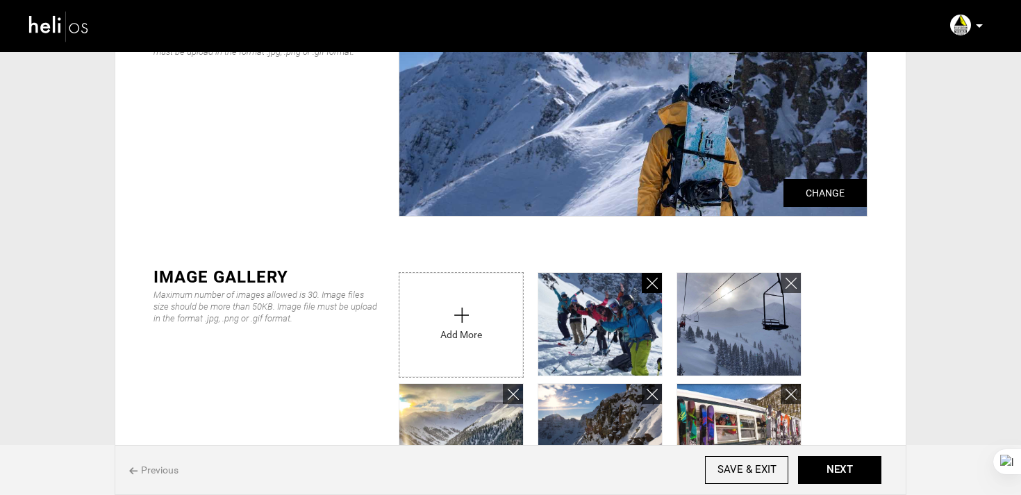
click at [648, 288] on icon at bounding box center [652, 284] width 11 height 16
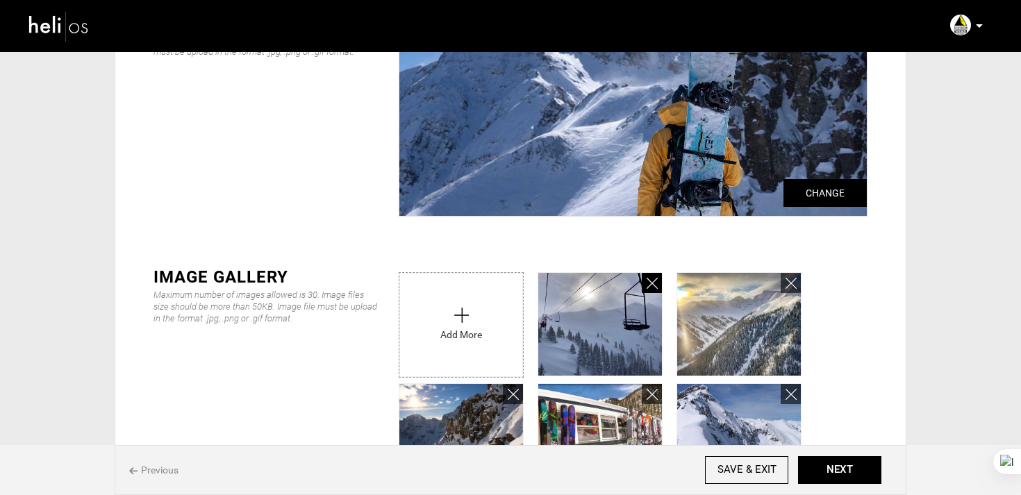
click at [648, 288] on icon at bounding box center [652, 284] width 11 height 16
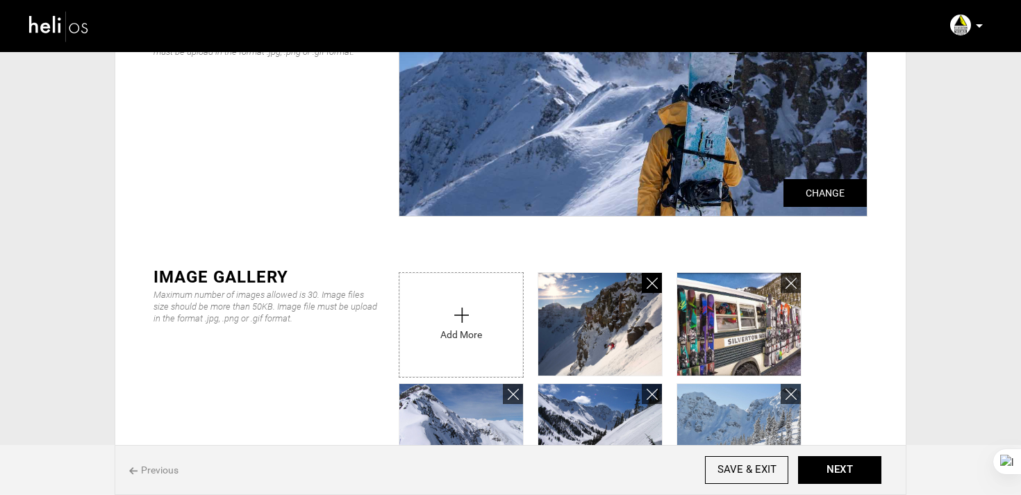
click at [648, 288] on icon at bounding box center [652, 284] width 11 height 16
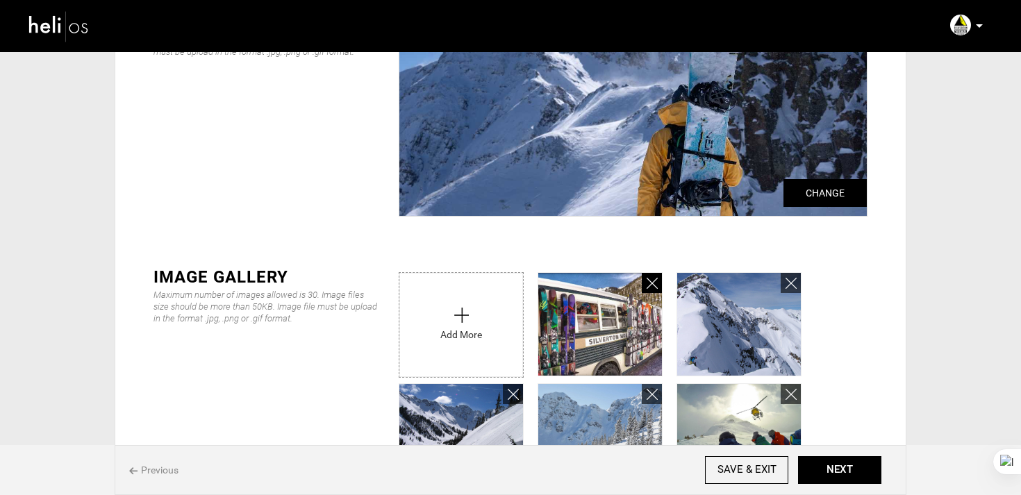
click at [648, 288] on icon at bounding box center [652, 284] width 11 height 16
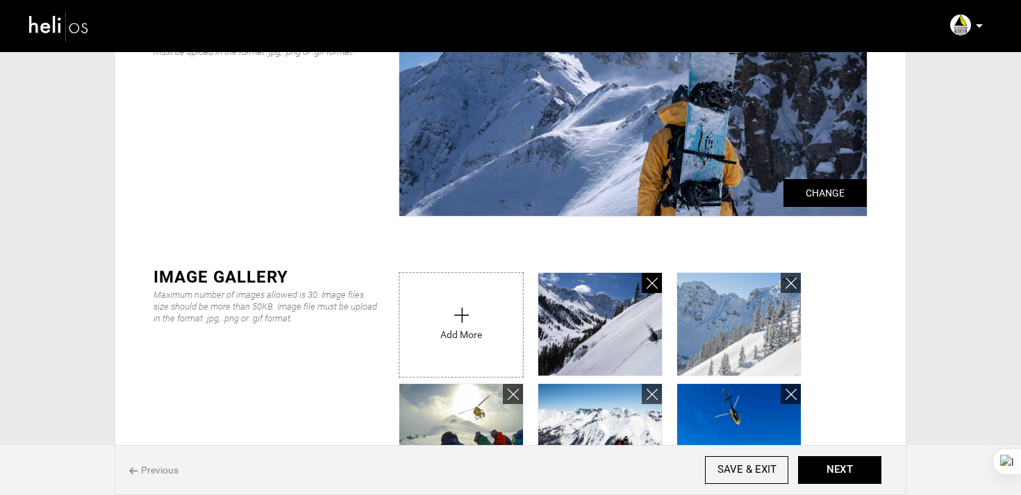
click at [648, 288] on icon at bounding box center [652, 284] width 11 height 16
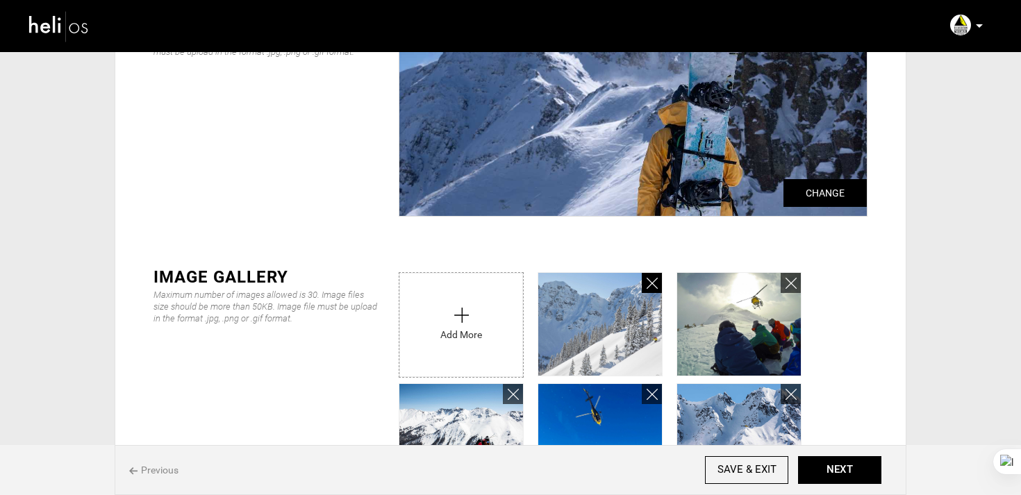
click at [648, 288] on icon at bounding box center [652, 284] width 11 height 16
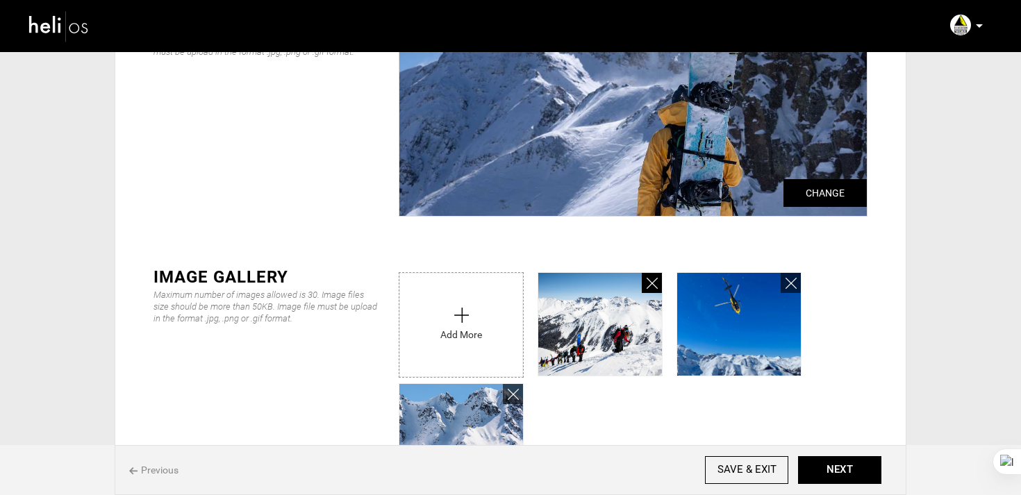
click at [648, 288] on icon at bounding box center [652, 284] width 11 height 16
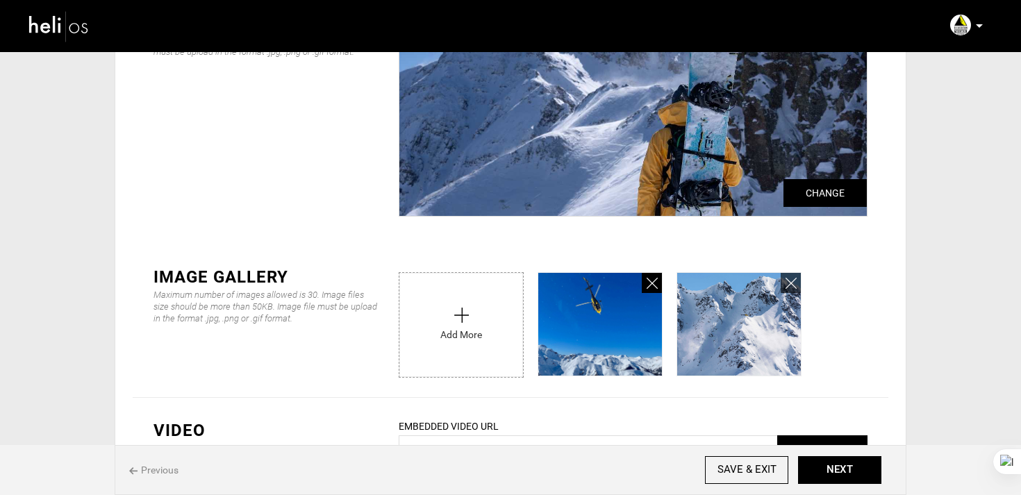
click at [648, 288] on icon at bounding box center [652, 284] width 11 height 16
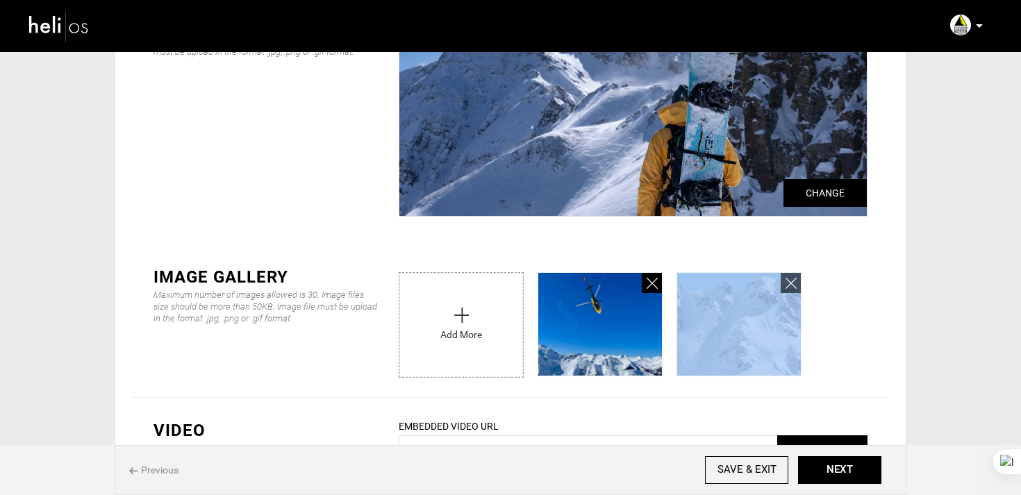
click at [648, 288] on icon at bounding box center [652, 284] width 11 height 16
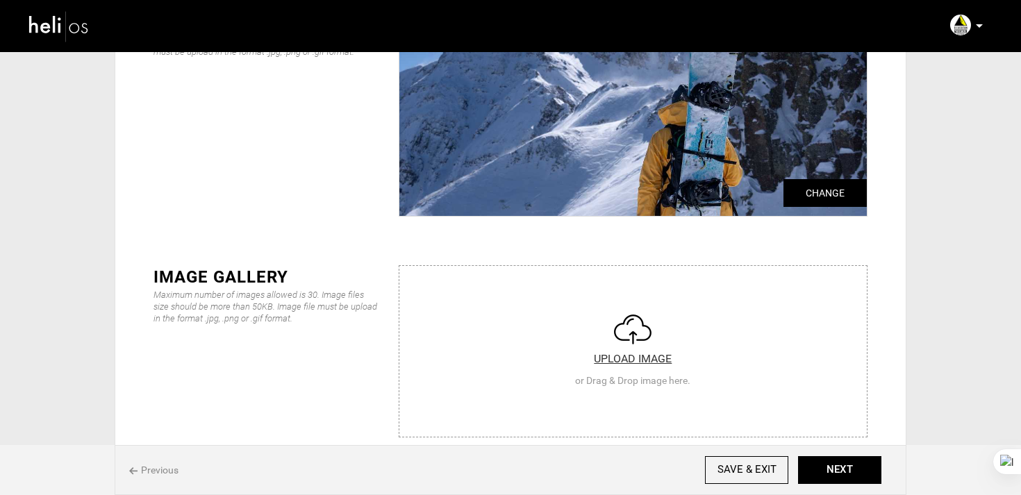
click at [648, 288] on input "file" at bounding box center [634, 349] width 468 height 167
type input "C:\fakepath\_Y7B8660.jpg"
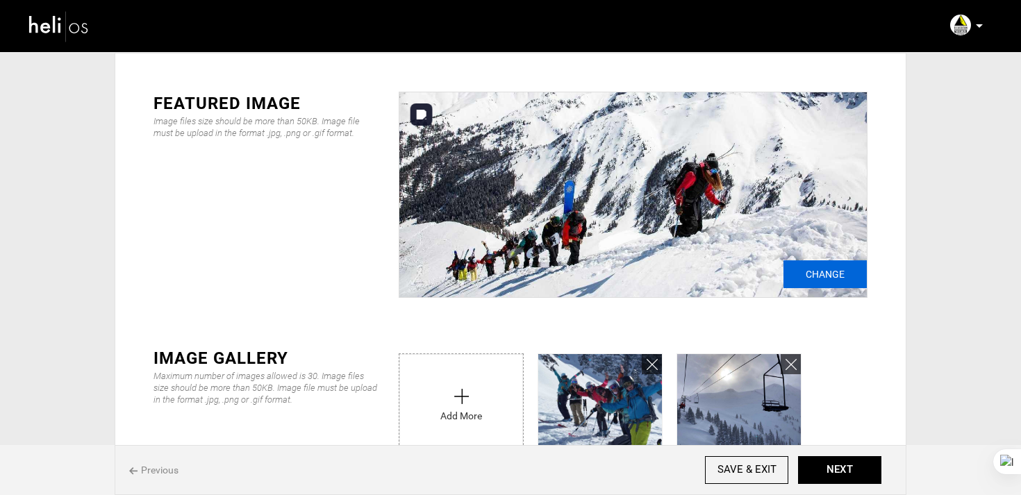
click at [802, 274] on input "Change" at bounding box center [825, 275] width 83 height 28
type input "C:\fakepath\010ENG_Silverton-Venture__55A0237_small--1-.jpg"
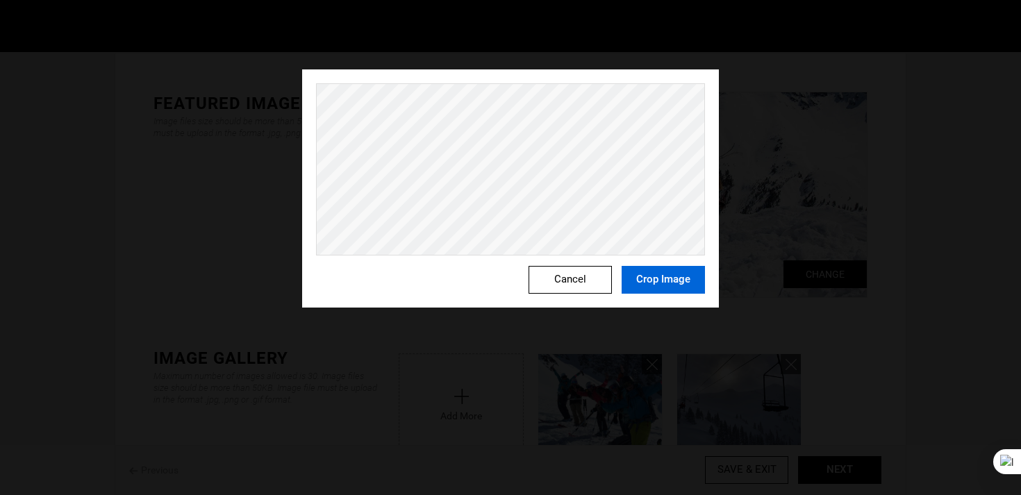
click at [682, 288] on button "Crop Image" at bounding box center [663, 280] width 83 height 28
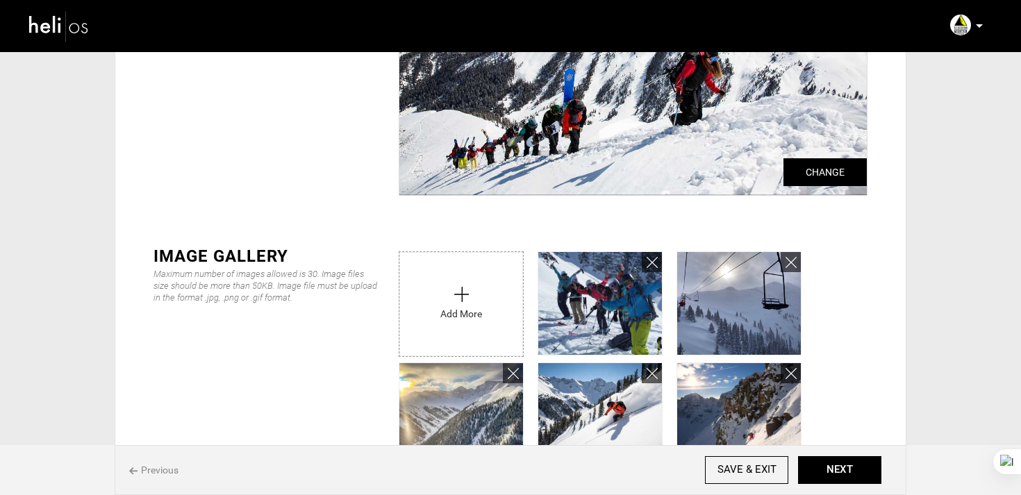
scroll to position [166, 0]
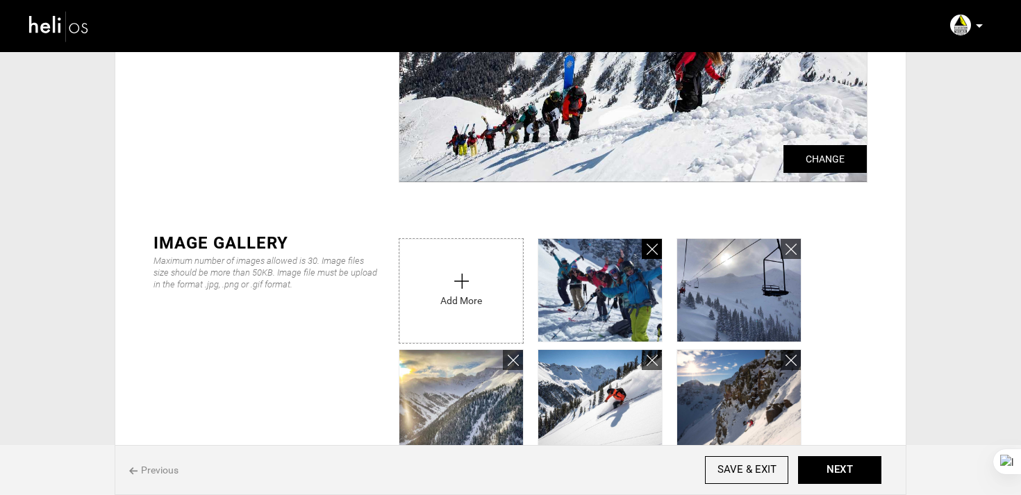
click at [655, 256] on icon at bounding box center [652, 250] width 11 height 16
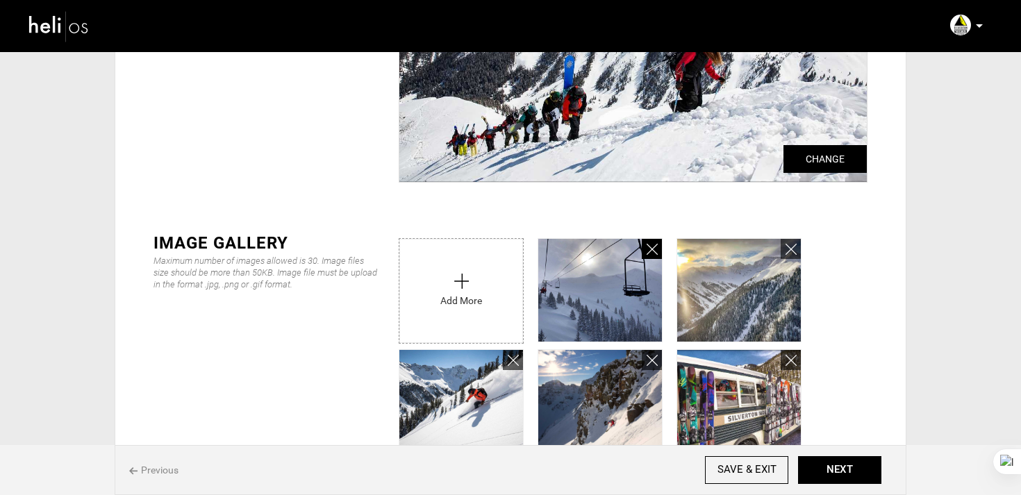
click at [655, 256] on icon at bounding box center [652, 250] width 11 height 16
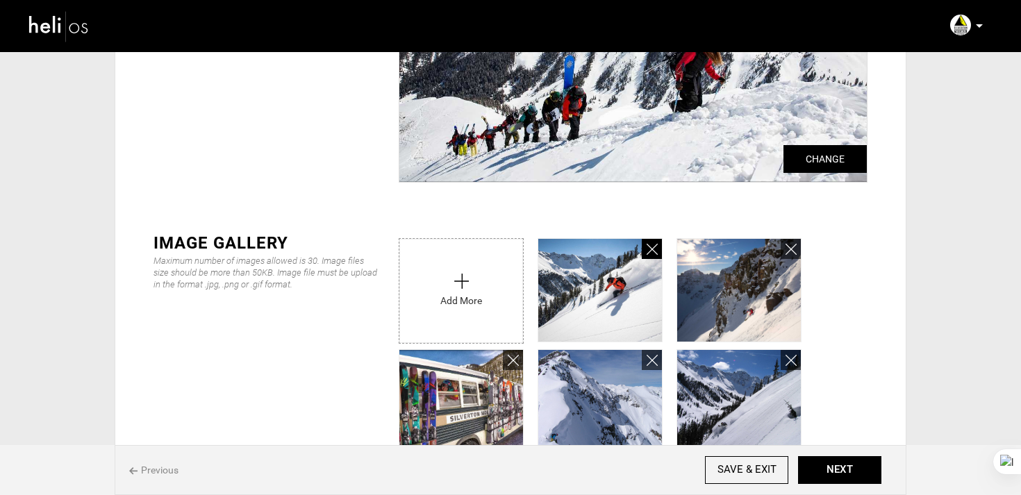
click at [655, 256] on icon at bounding box center [652, 250] width 11 height 16
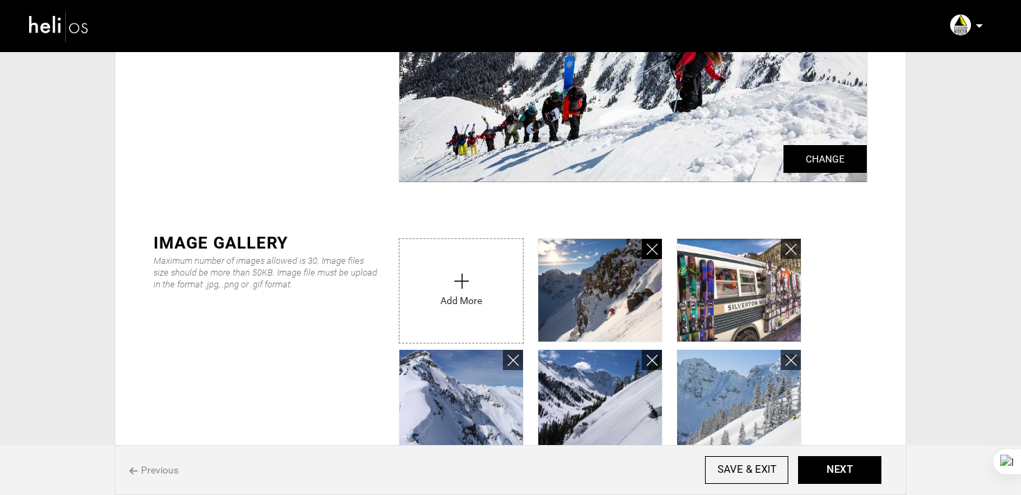
click at [655, 256] on icon at bounding box center [652, 250] width 11 height 16
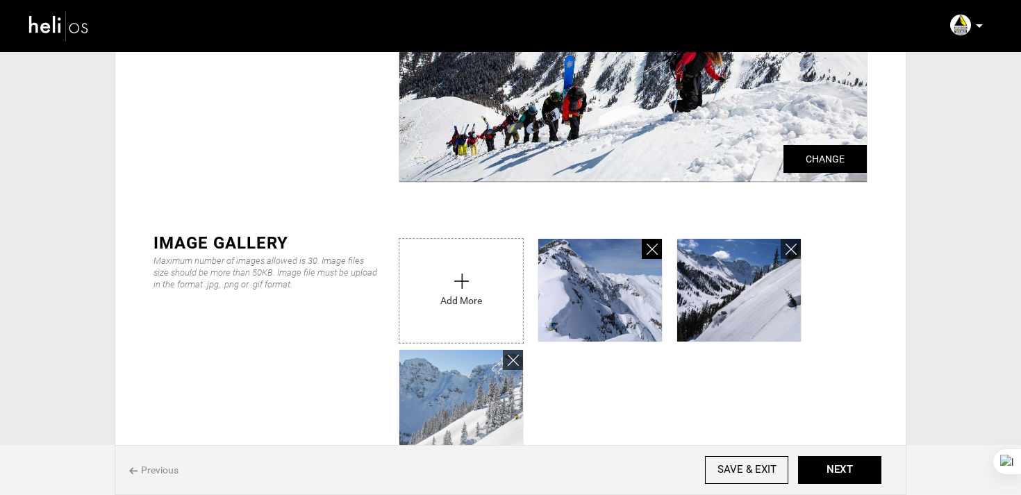
click at [655, 256] on icon at bounding box center [652, 250] width 11 height 16
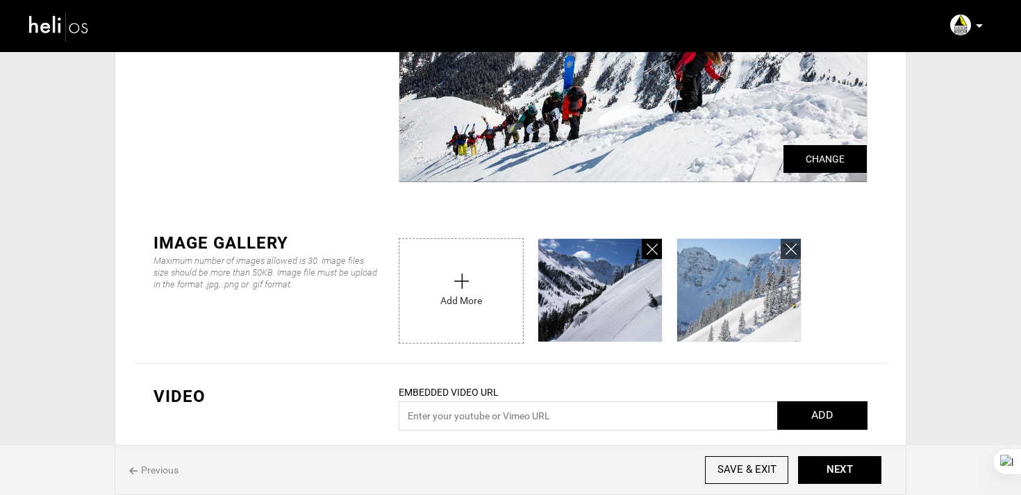
click at [655, 256] on icon at bounding box center [652, 250] width 11 height 16
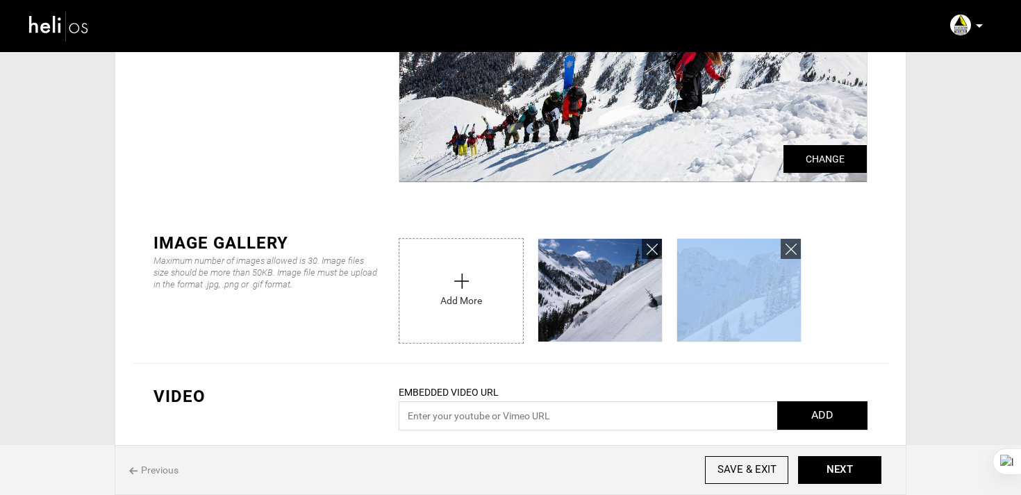
click at [655, 256] on icon at bounding box center [652, 250] width 11 height 16
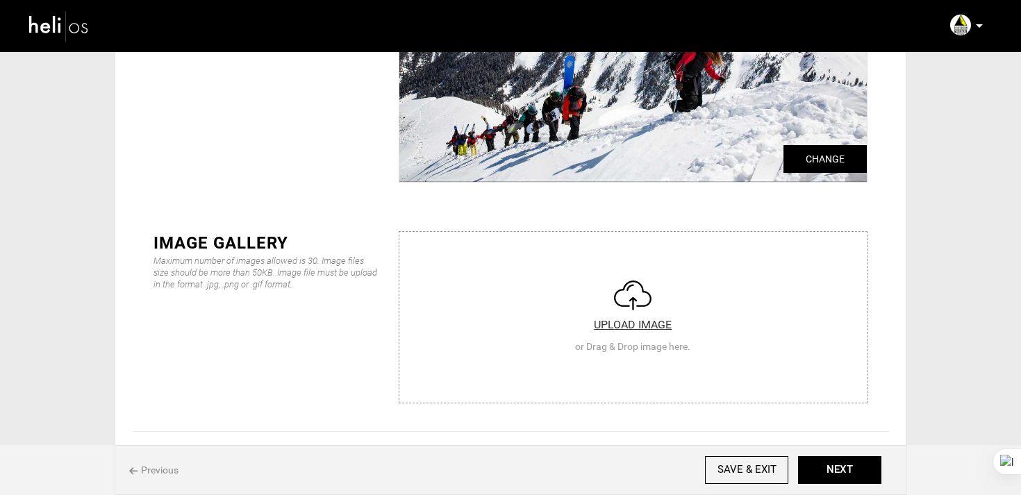
click at [655, 256] on input "file" at bounding box center [634, 315] width 468 height 167
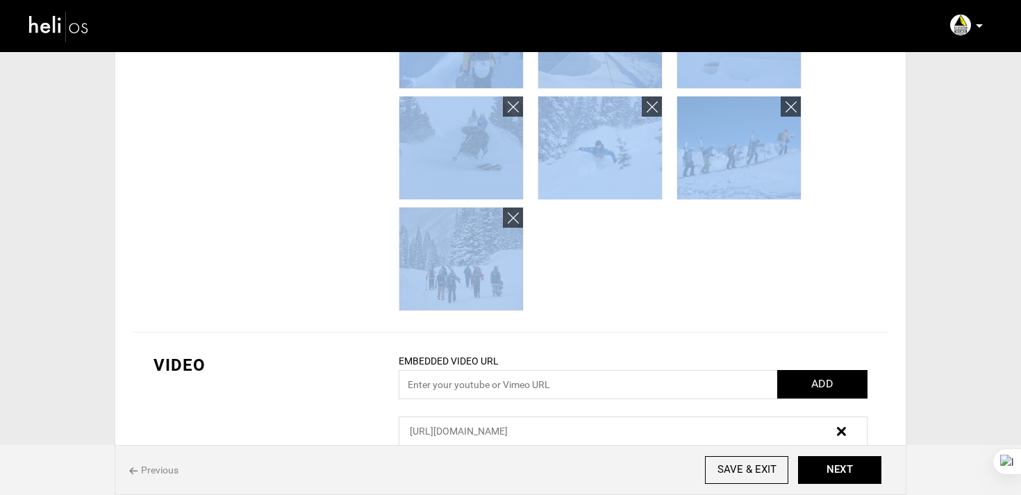
scroll to position [582, 0]
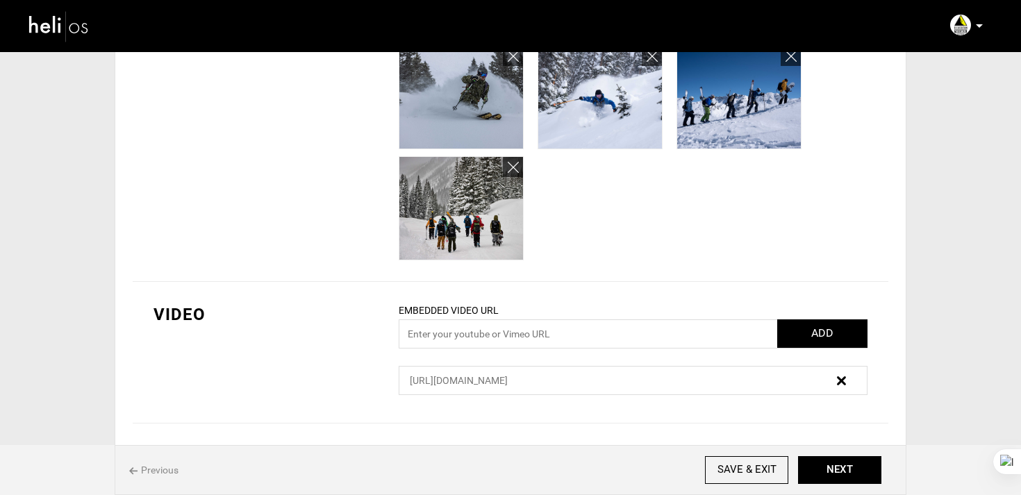
click at [597, 265] on div "IMAGE GALLERY Maximum number of images allowed is 30. Image files size should b…" at bounding box center [511, 38] width 756 height 487
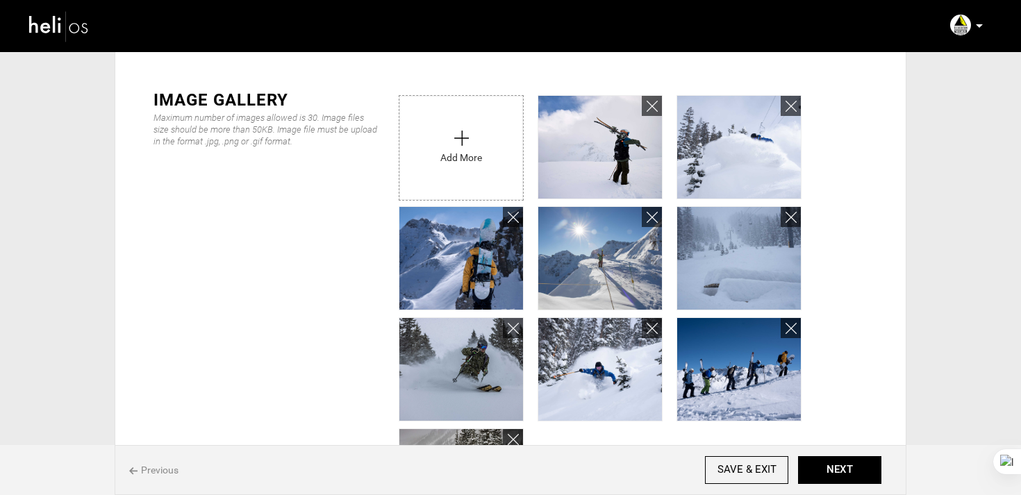
scroll to position [0, 0]
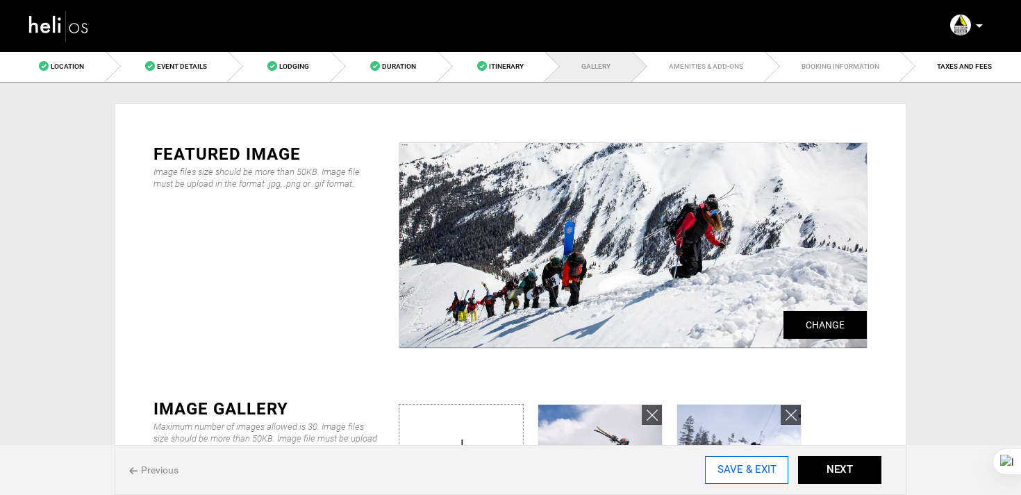
click at [762, 482] on input "SAVE & EXIT" at bounding box center [746, 471] width 83 height 28
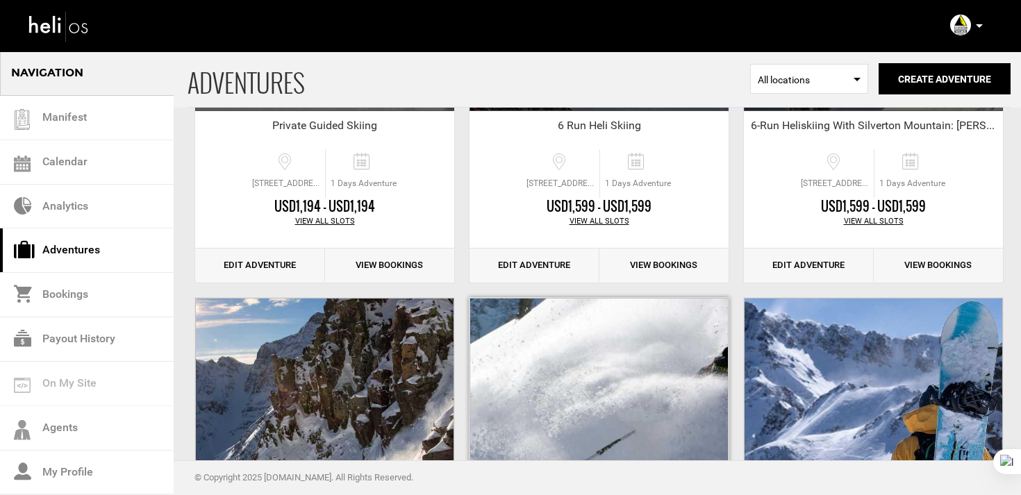
scroll to position [577, 0]
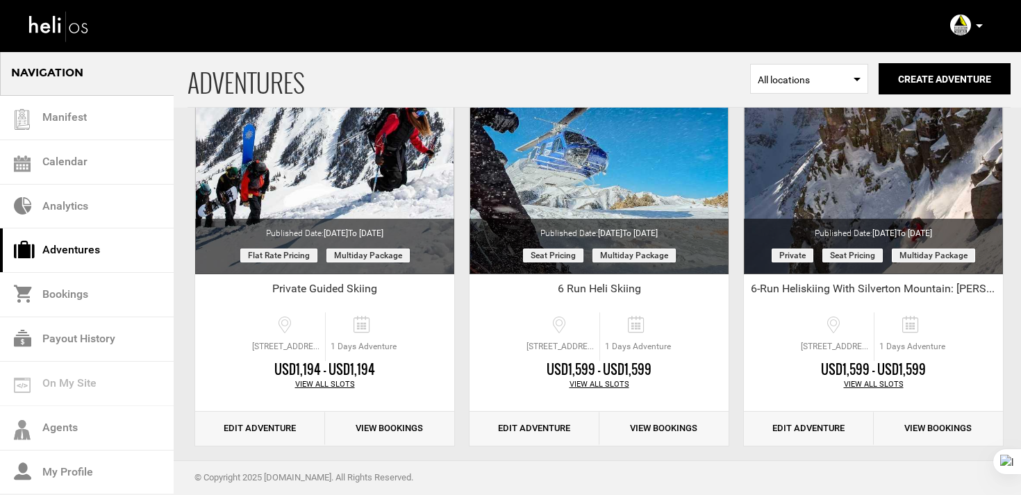
click at [980, 26] on icon at bounding box center [979, 25] width 7 height 3
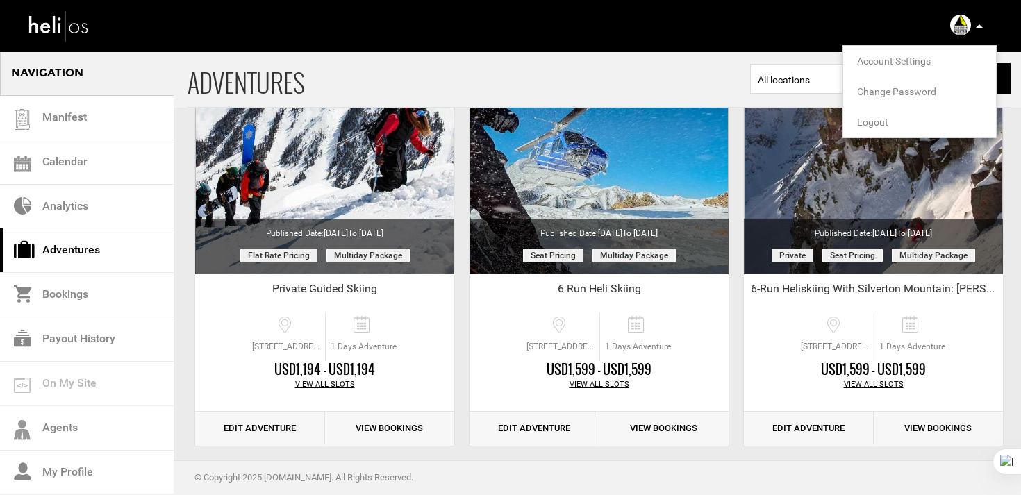
click at [876, 123] on span "Logout" at bounding box center [872, 122] width 31 height 11
